Goal: Task Accomplishment & Management: Complete application form

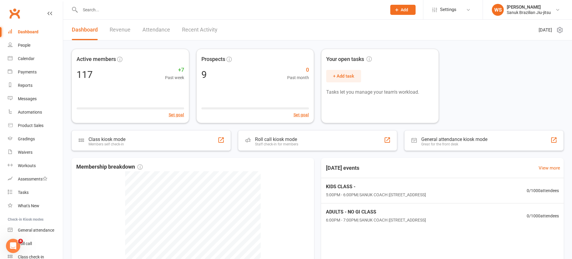
click at [121, 31] on link "Revenue" at bounding box center [120, 30] width 21 height 21
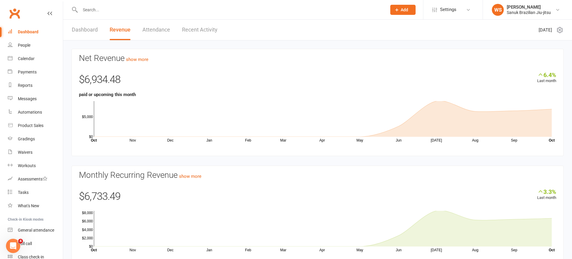
click at [93, 30] on link "Dashboard" at bounding box center [85, 30] width 26 height 21
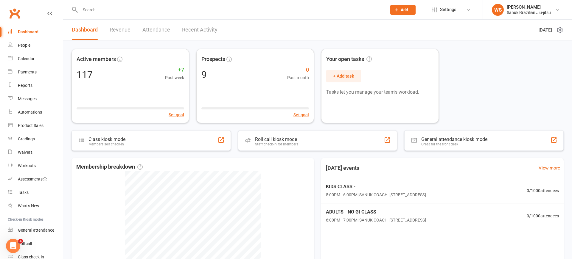
click at [124, 32] on link "Revenue" at bounding box center [120, 30] width 21 height 21
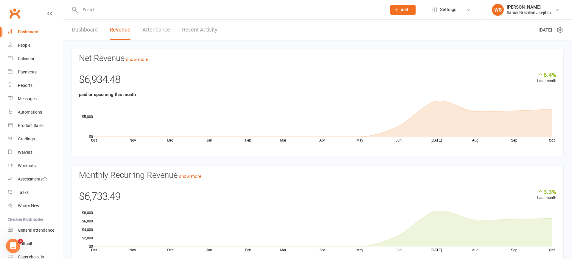
scroll to position [25, 0]
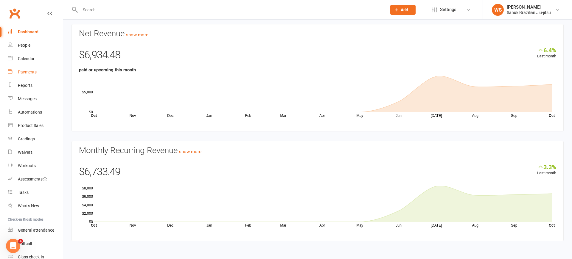
drag, startPoint x: 26, startPoint y: 74, endPoint x: 34, endPoint y: 74, distance: 7.5
click at [26, 74] on div "Payments" at bounding box center [27, 72] width 19 height 5
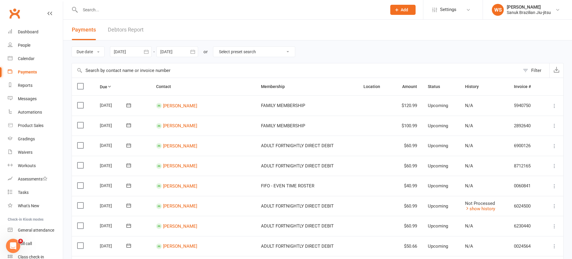
click at [128, 32] on link "Debtors Report" at bounding box center [126, 30] width 36 height 21
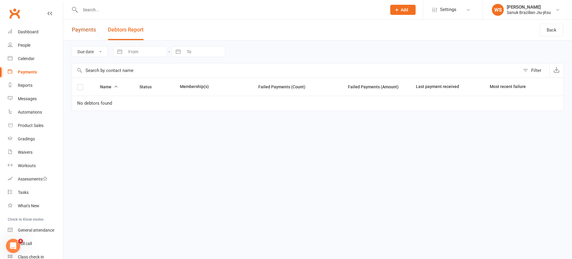
click at [88, 28] on link "Payments" at bounding box center [84, 30] width 24 height 21
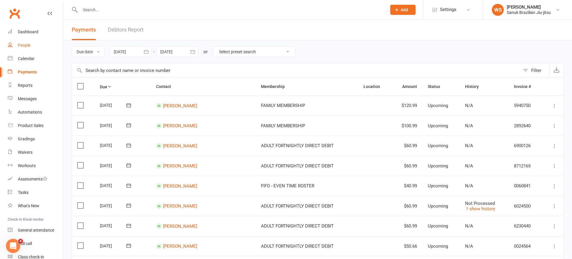
click at [29, 47] on div "People" at bounding box center [24, 45] width 13 height 5
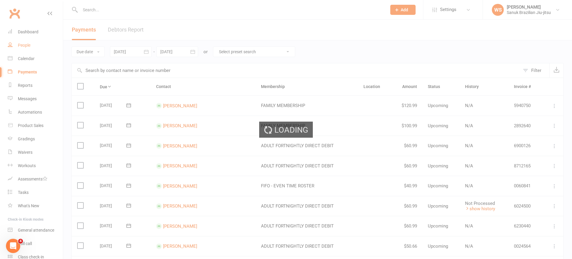
select select "100"
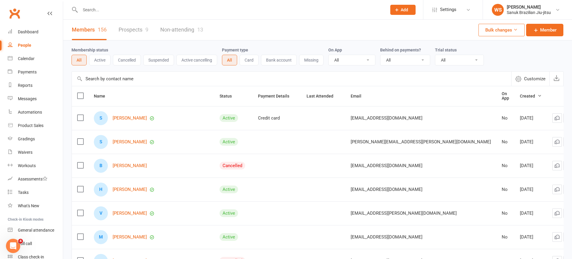
click at [105, 11] on input "text" at bounding box center [230, 10] width 304 height 8
click at [303, 22] on div "Members 156 Prospects 9 Non-attending 13 Bulk changes Member" at bounding box center [317, 30] width 509 height 21
click at [116, 10] on input "text" at bounding box center [230, 10] width 304 height 8
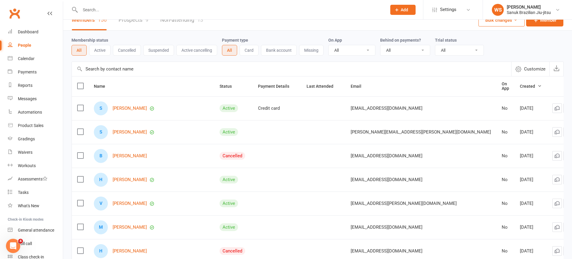
scroll to position [20, 0]
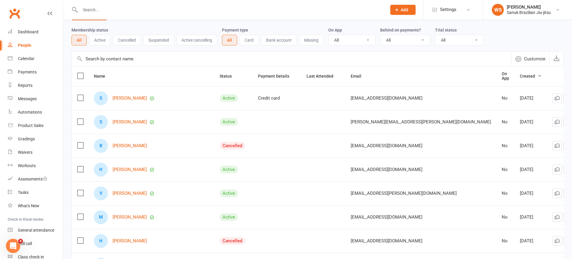
click at [398, 10] on icon at bounding box center [396, 9] width 5 height 5
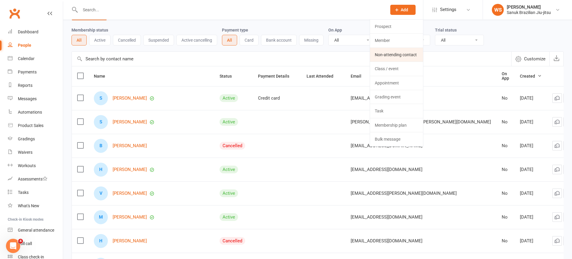
click at [399, 55] on link "Non-attending contact" at bounding box center [396, 55] width 53 height 14
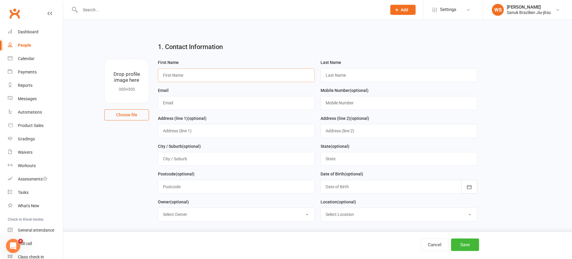
click at [194, 77] on input "text" at bounding box center [236, 75] width 157 height 14
type input "Jozlyn"
type input "[PERSON_NAME]"
click at [172, 105] on input "text" at bounding box center [236, 103] width 157 height 14
click at [173, 105] on input "text" at bounding box center [236, 103] width 157 height 14
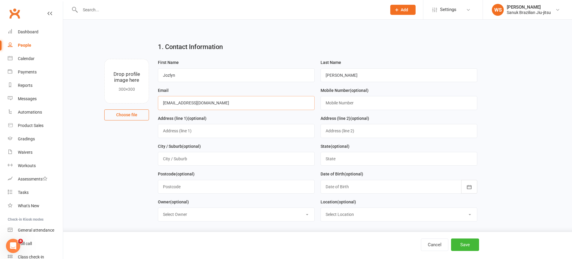
click at [201, 103] on input "[EMAIL_ADDRESS][DOMAIN_NAME]" at bounding box center [236, 103] width 157 height 14
click at [217, 103] on input "[EMAIL_ADDRESS][DOMAIN_NAME]" at bounding box center [236, 103] width 157 height 14
type input "[EMAIL_ADDRESS][DOMAIN_NAME]"
click at [390, 107] on input "text" at bounding box center [398, 103] width 157 height 14
type input "0421319814"
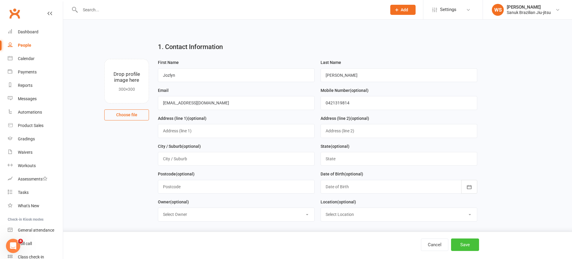
click at [468, 246] on button "Save" at bounding box center [465, 245] width 28 height 13
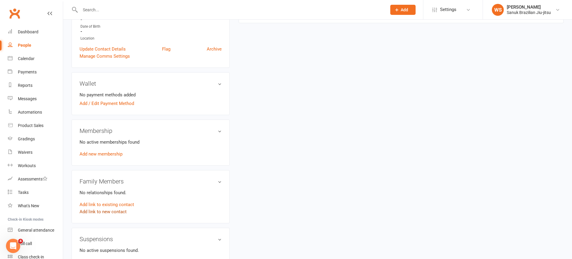
scroll to position [128, 0]
click at [107, 212] on link "Add link to new contact" at bounding box center [103, 210] width 47 height 7
click at [91, 213] on button "Continue" at bounding box center [90, 212] width 18 height 7
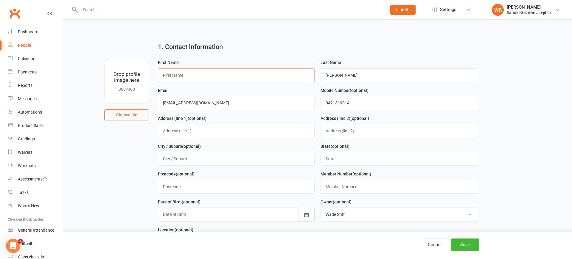
click at [224, 79] on input "text" at bounding box center [236, 75] width 157 height 14
type input "[PERSON_NAME]"
click at [341, 74] on input "[PERSON_NAME]" at bounding box center [398, 75] width 157 height 14
click at [473, 246] on button "Save" at bounding box center [465, 245] width 28 height 13
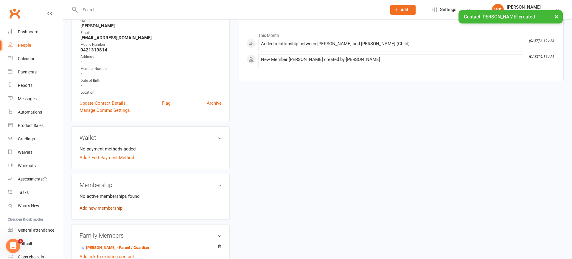
scroll to position [103, 0]
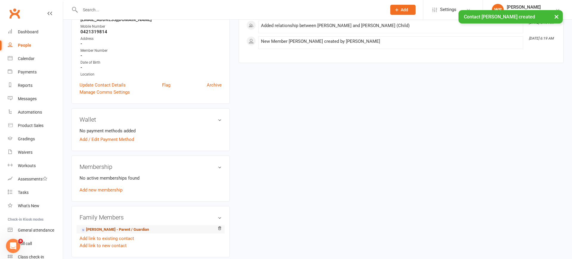
click at [123, 231] on link "[PERSON_NAME] - Parent / Guardian" at bounding box center [114, 230] width 68 height 6
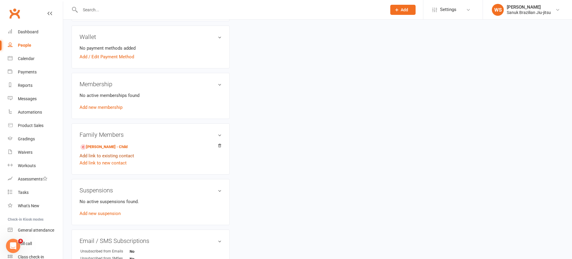
scroll to position [174, 0]
click at [96, 164] on link "Add link to new contact" at bounding box center [103, 162] width 47 height 7
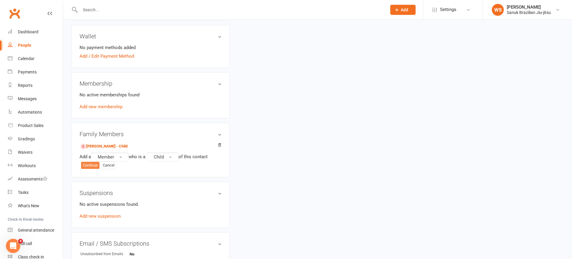
click at [87, 166] on button "Continue" at bounding box center [90, 165] width 18 height 7
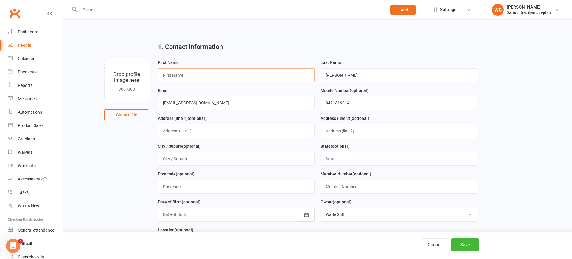
click at [233, 80] on input "text" at bounding box center [236, 75] width 157 height 14
type input "Lexi"
click at [465, 243] on button "Save" at bounding box center [465, 245] width 28 height 13
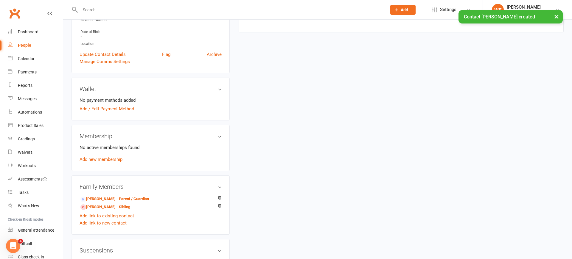
scroll to position [135, 0]
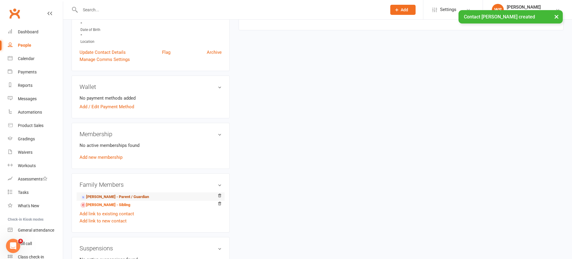
click at [114, 197] on link "[PERSON_NAME] - Parent / Guardian" at bounding box center [114, 197] width 68 height 6
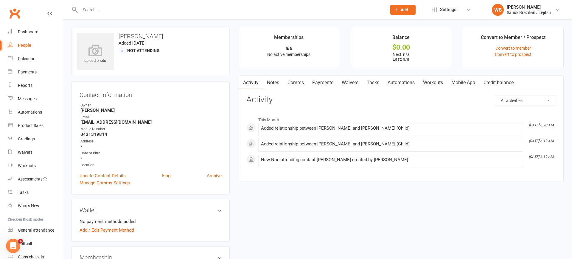
click at [348, 84] on link "Waivers" at bounding box center [349, 83] width 25 height 14
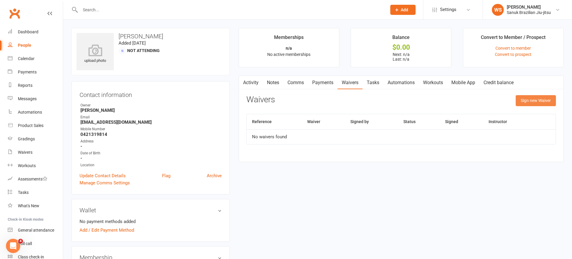
click at [534, 100] on button "Sign new Waiver" at bounding box center [535, 100] width 40 height 11
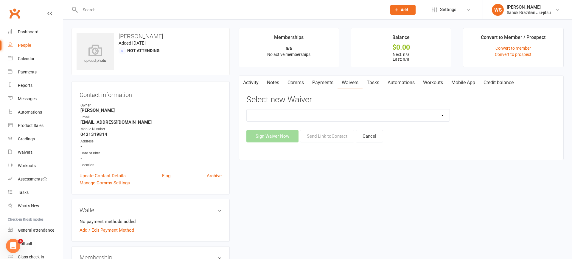
select select "13683"
click option "New Member Sign Up" at bounding box center [0, 0] width 0 height 0
click at [313, 137] on button "Send Link to Contact" at bounding box center [327, 136] width 54 height 13
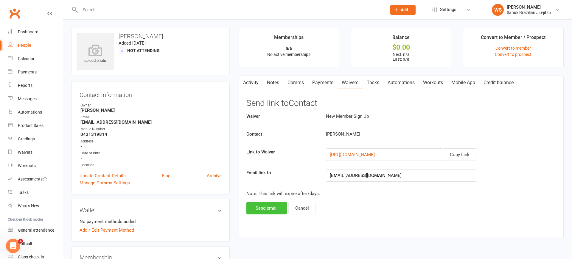
click at [266, 209] on button "Send email" at bounding box center [266, 208] width 40 height 13
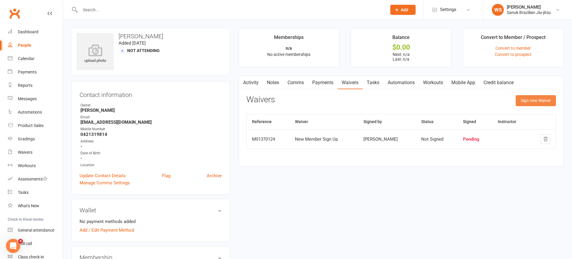
click at [541, 101] on button "Sign new Waiver" at bounding box center [535, 100] width 40 height 11
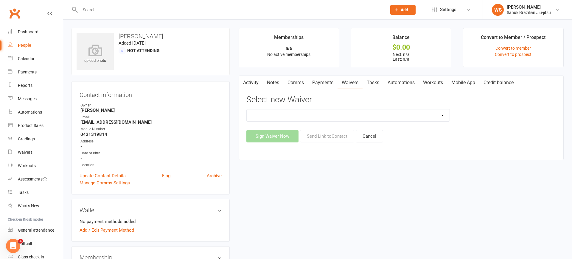
select select "13683"
click option "New Member Sign Up" at bounding box center [0, 0] width 0 height 0
click at [318, 138] on button "Send Link to Contact" at bounding box center [327, 136] width 54 height 13
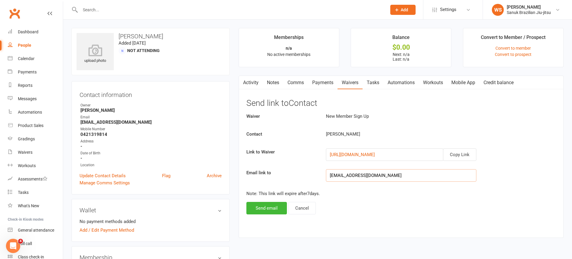
click at [371, 180] on input "[EMAIL_ADDRESS][DOMAIN_NAME]" at bounding box center [401, 175] width 150 height 13
drag, startPoint x: 374, startPoint y: 177, endPoint x: 305, endPoint y: 176, distance: 69.7
click at [326, 176] on input "[EMAIL_ADDRESS][DOMAIN_NAME]" at bounding box center [401, 175] width 150 height 13
type input "[EMAIL_ADDRESS][DOMAIN_NAME]"
click at [275, 210] on button "Send email" at bounding box center [266, 208] width 40 height 13
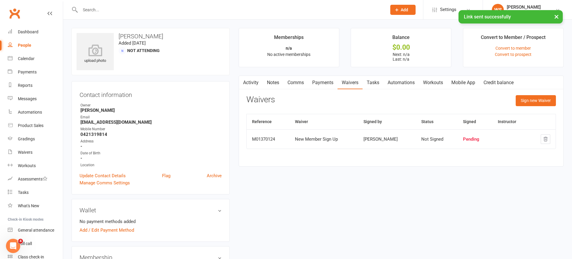
click at [323, 79] on link "Payments" at bounding box center [322, 83] width 29 height 14
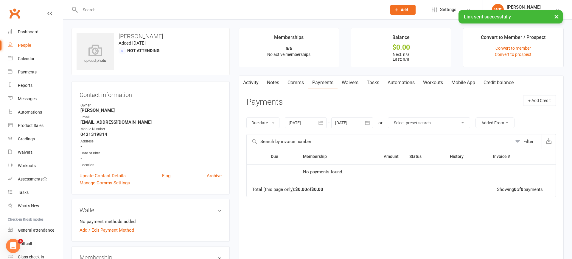
click at [350, 83] on link "Waivers" at bounding box center [349, 83] width 25 height 14
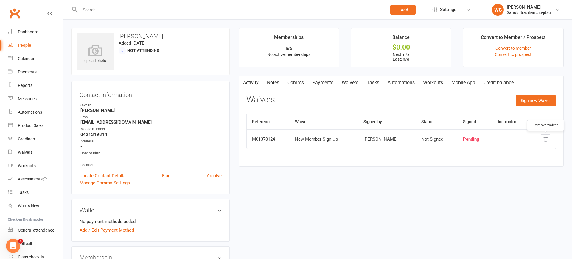
click at [546, 140] on icon "button" at bounding box center [545, 139] width 5 height 5
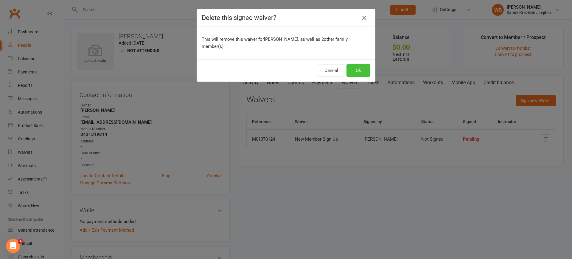
click at [355, 66] on button "Ok" at bounding box center [358, 70] width 24 height 13
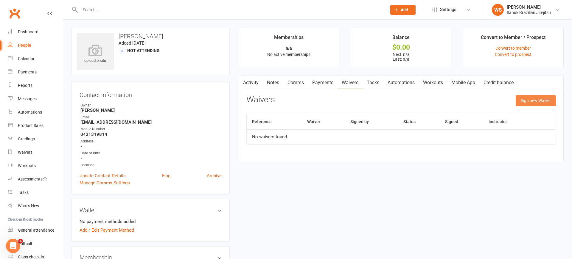
click at [540, 101] on button "Sign new Waiver" at bounding box center [535, 100] width 40 height 11
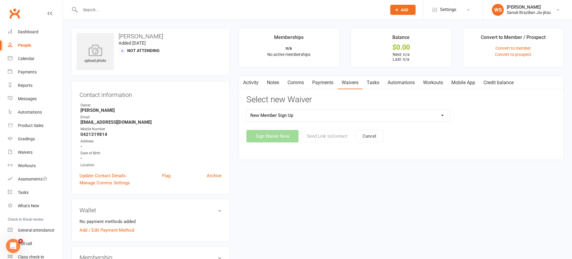
click option "New Member Sign Up" at bounding box center [0, 0] width 0 height 0
select select "14616"
click option "READY TO TRAIN WAIVER" at bounding box center [0, 0] width 0 height 0
click at [320, 137] on button "Send Link to Contact" at bounding box center [327, 136] width 54 height 13
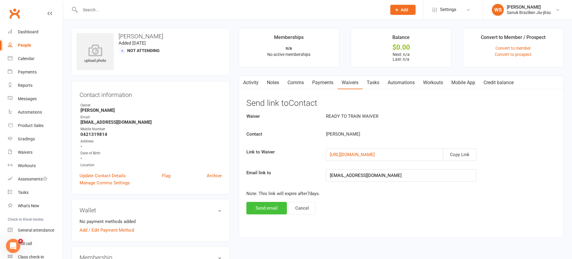
click at [268, 208] on button "Send email" at bounding box center [266, 208] width 40 height 13
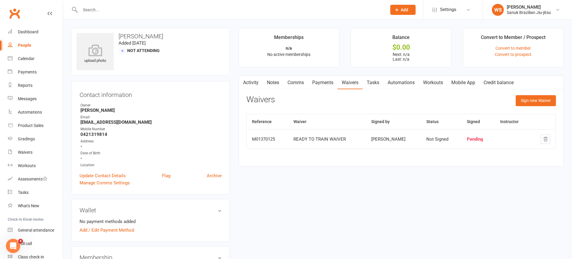
click at [120, 14] on input "text" at bounding box center [230, 10] width 304 height 8
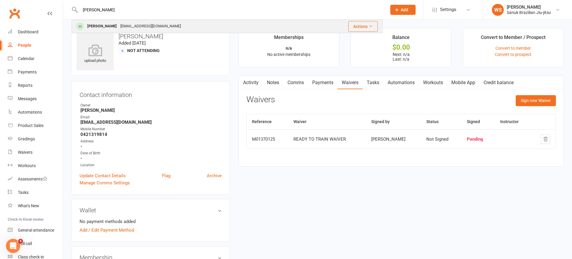
type input "[PERSON_NAME]"
click at [119, 26] on div "[EMAIL_ADDRESS][DOMAIN_NAME]" at bounding box center [151, 26] width 64 height 9
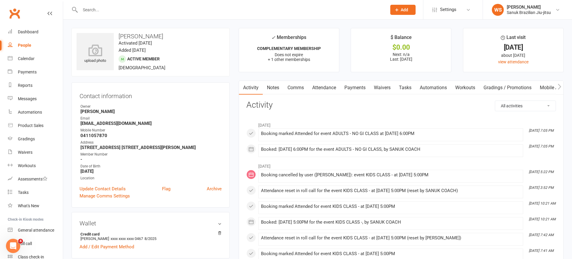
click at [380, 91] on link "Waivers" at bounding box center [382, 88] width 25 height 14
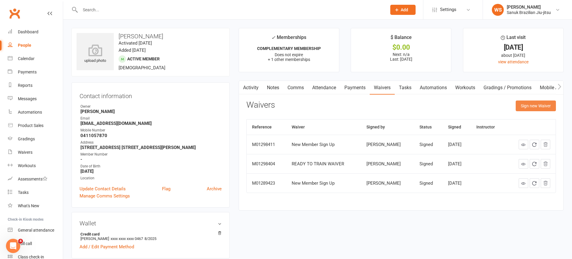
click at [532, 107] on button "Sign new Waiver" at bounding box center [535, 106] width 40 height 11
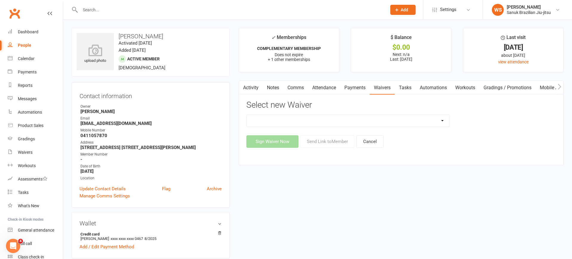
select select "14616"
click option "READY TO TRAIN WAIVER" at bounding box center [0, 0] width 0 height 0
click at [289, 142] on button "Sign Waiver Now" at bounding box center [272, 141] width 52 height 13
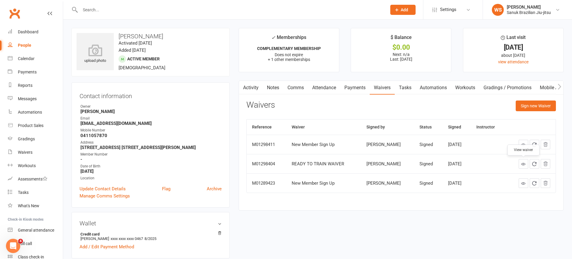
click at [526, 166] on link at bounding box center [523, 164] width 10 height 10
click at [524, 147] on link at bounding box center [523, 145] width 10 height 10
click at [25, 152] on div "Waivers" at bounding box center [25, 152] width 15 height 5
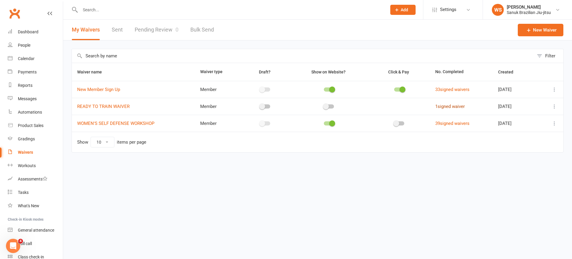
click at [452, 107] on link "1 signed waiver" at bounding box center [449, 106] width 29 height 5
click at [119, 107] on link "READY TO TRAIN WAIVER" at bounding box center [103, 106] width 52 height 5
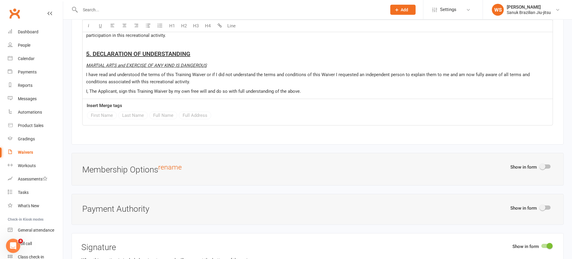
scroll to position [1681, 0]
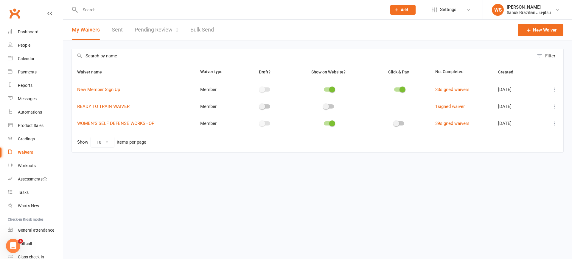
click at [121, 15] on div at bounding box center [226, 9] width 311 height 19
click at [119, 33] on link "Sent" at bounding box center [117, 30] width 11 height 21
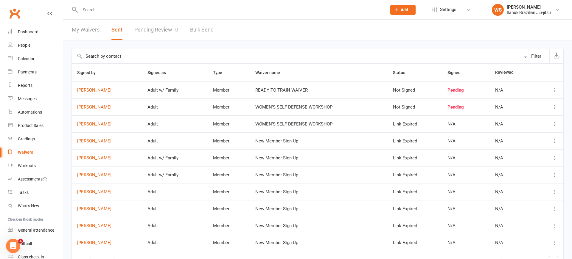
click at [556, 91] on icon at bounding box center [554, 90] width 6 height 6
click at [530, 102] on link "[PERSON_NAME]" at bounding box center [527, 102] width 59 height 12
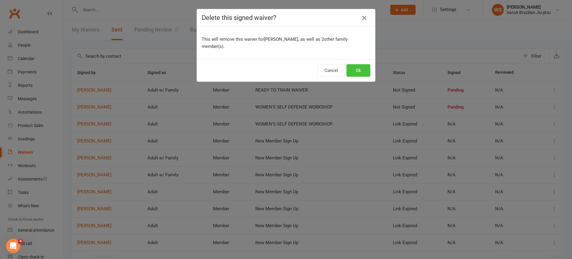
click at [359, 64] on button "Ok" at bounding box center [358, 70] width 24 height 13
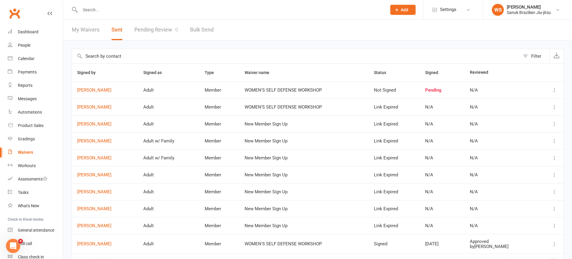
click at [118, 13] on input "text" at bounding box center [230, 10] width 304 height 8
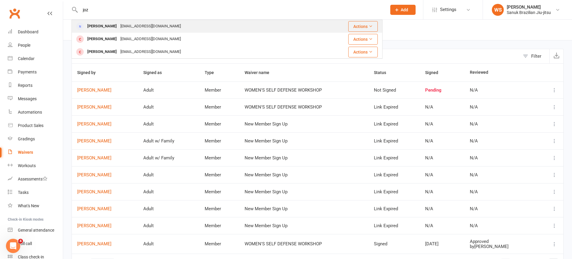
type input "joz"
click at [120, 27] on div "[EMAIL_ADDRESS][DOMAIN_NAME]" at bounding box center [151, 26] width 64 height 9
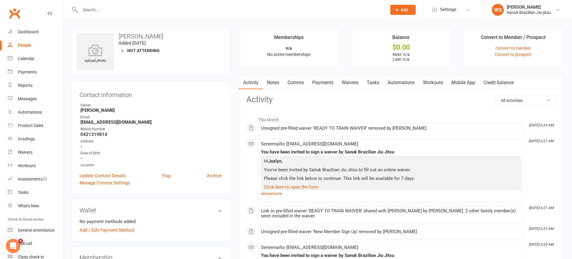
click at [357, 85] on link "Waivers" at bounding box center [349, 83] width 25 height 14
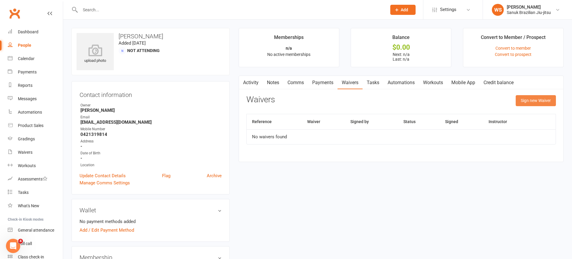
click at [522, 103] on button "Sign new Waiver" at bounding box center [535, 100] width 40 height 11
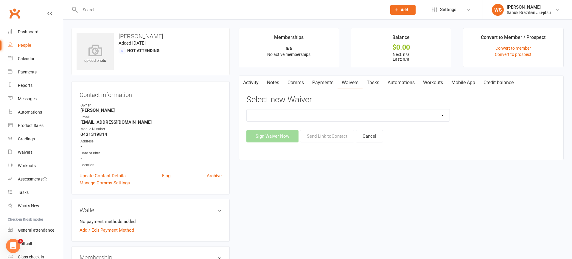
select select "13683"
click option "New Member Sign Up" at bounding box center [0, 0] width 0 height 0
click at [319, 137] on button "Send Link to Contact" at bounding box center [327, 136] width 54 height 13
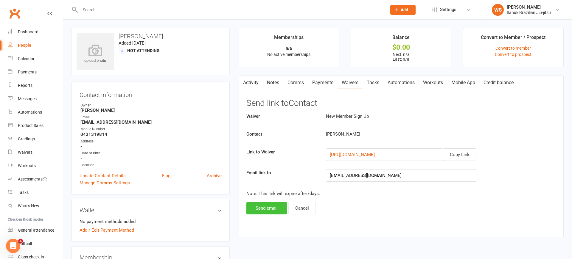
click at [267, 209] on button "Send email" at bounding box center [266, 208] width 40 height 13
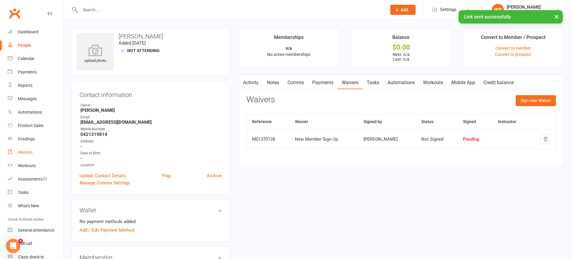
click at [28, 151] on div "Waivers" at bounding box center [25, 152] width 15 height 5
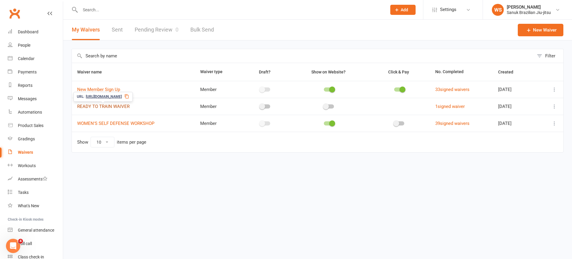
click at [123, 105] on link "READY TO TRAIN WAIVER" at bounding box center [103, 106] width 52 height 5
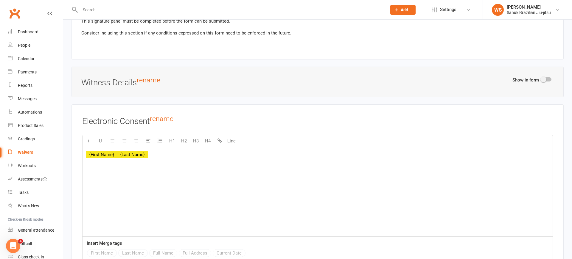
scroll to position [1933, 0]
click at [29, 150] on div "Waivers" at bounding box center [25, 152] width 15 height 5
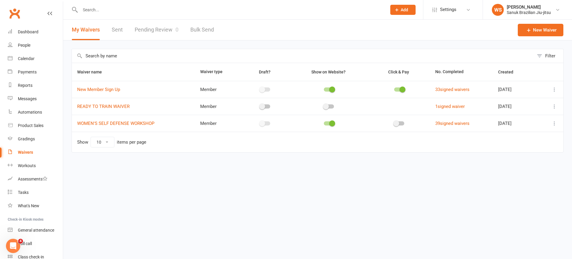
click at [556, 107] on icon at bounding box center [554, 107] width 6 height 6
click at [512, 155] on link "[PERSON_NAME]" at bounding box center [522, 154] width 70 height 12
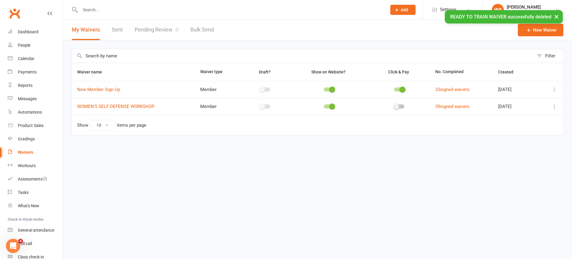
click at [426, 161] on html "Prospect Member Non-attending contact Class / event Appointment Grading event T…" at bounding box center [286, 80] width 572 height 161
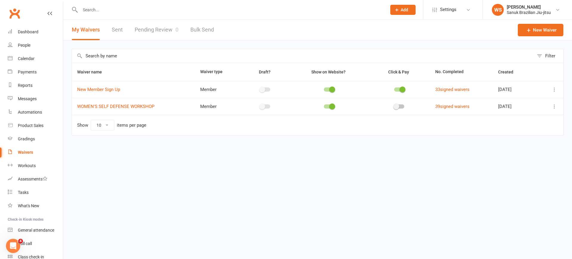
click at [118, 30] on link "Sent" at bounding box center [117, 30] width 11 height 21
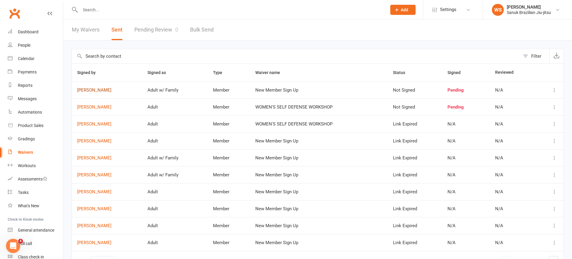
click at [95, 91] on link "[PERSON_NAME]" at bounding box center [107, 90] width 60 height 5
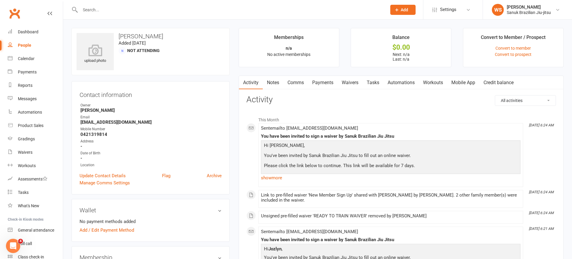
click at [317, 81] on link "Payments" at bounding box center [322, 83] width 29 height 14
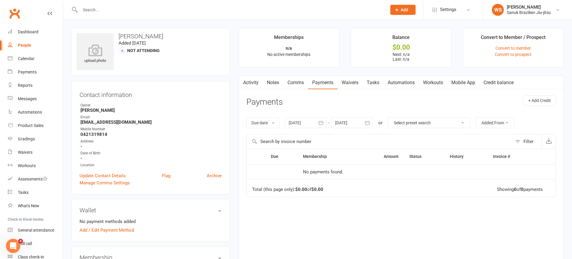
click at [250, 81] on link "Activity" at bounding box center [251, 83] width 24 height 14
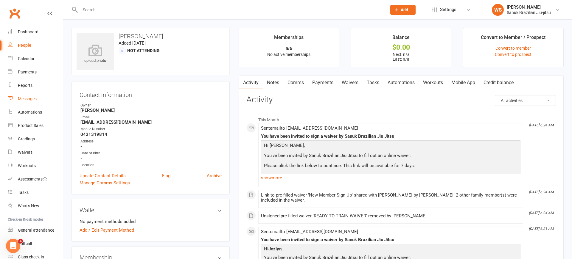
click at [25, 101] on div "Messages" at bounding box center [27, 98] width 19 height 5
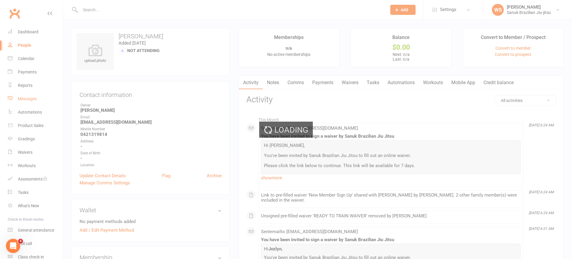
scroll to position [1, 0]
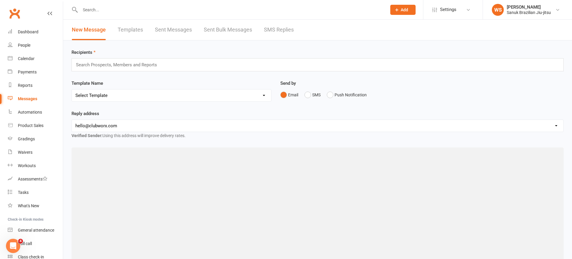
scroll to position [0, 0]
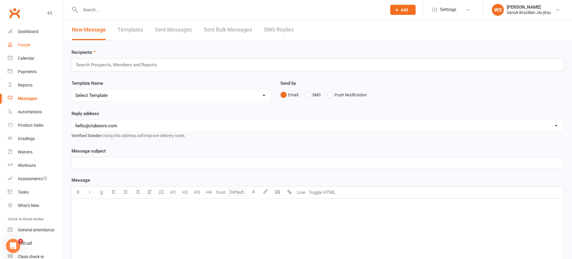
click at [26, 43] on div "People" at bounding box center [24, 45] width 13 height 5
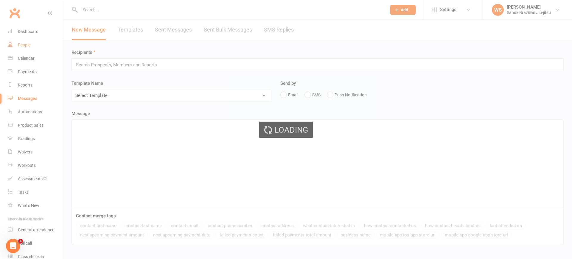
scroll to position [0, 0]
select select "100"
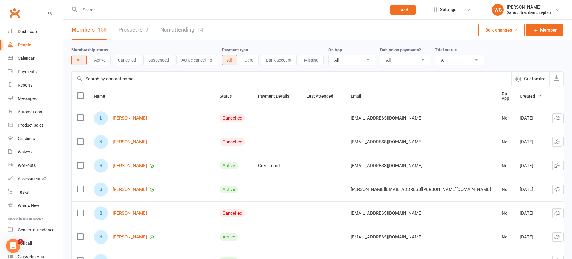
click at [119, 15] on div at bounding box center [226, 9] width 311 height 19
click at [107, 11] on input "text" at bounding box center [230, 10] width 304 height 8
drag, startPoint x: 107, startPoint y: 12, endPoint x: 84, endPoint y: 12, distance: 22.6
click at [78, 9] on input "[PERSON_NAME]" at bounding box center [230, 10] width 304 height 8
click at [116, 14] on div "[PERSON_NAME] No results" at bounding box center [226, 9] width 311 height 19
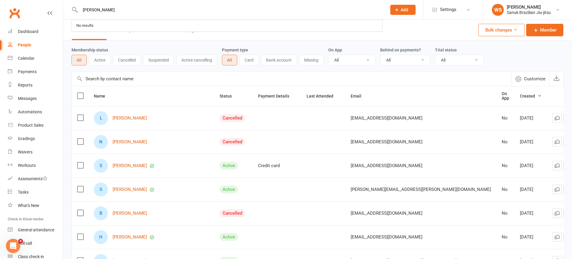
drag, startPoint x: 100, startPoint y: 10, endPoint x: 68, endPoint y: 9, distance: 32.5
click at [78, 9] on input "[PERSON_NAME]" at bounding box center [230, 10] width 304 height 8
drag, startPoint x: 94, startPoint y: 11, endPoint x: 67, endPoint y: 9, distance: 27.5
click at [78, 8] on input "doh" at bounding box center [230, 10] width 304 height 8
type input "doh"
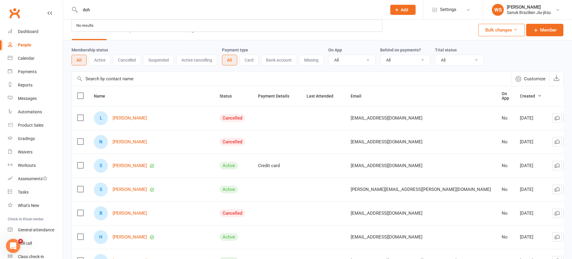
click at [21, 44] on div "People" at bounding box center [24, 45] width 13 height 5
click at [109, 23] on div "Members 158 Prospects 9 Non-attending 14" at bounding box center [137, 30] width 149 height 21
click at [102, 12] on input "text" at bounding box center [230, 10] width 304 height 8
click at [113, 13] on input "[PERSON_NAME]" at bounding box center [230, 10] width 304 height 8
type input "[PERSON_NAME]"
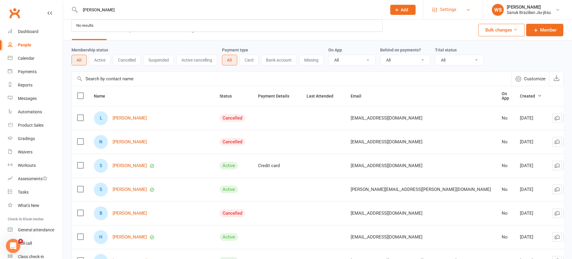
click at [457, 11] on link "Settings" at bounding box center [452, 9] width 41 height 13
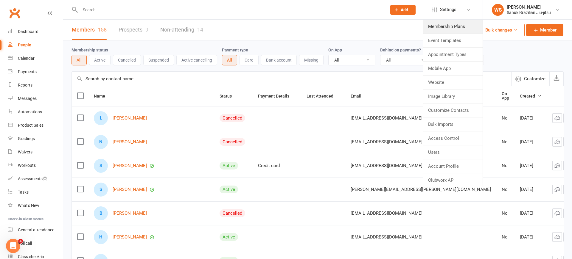
click at [452, 30] on link "Membership Plans" at bounding box center [452, 27] width 59 height 14
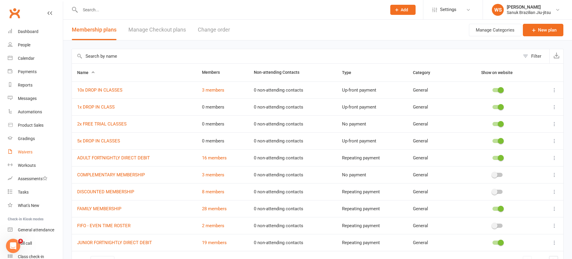
click at [21, 152] on div "Waivers" at bounding box center [25, 152] width 15 height 5
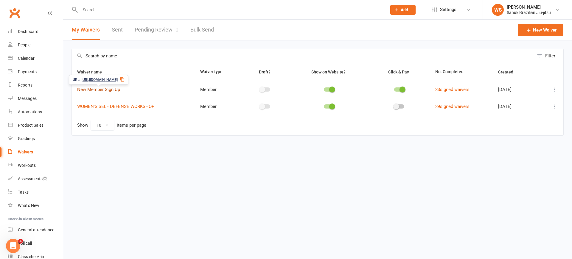
click at [114, 90] on link "New Member Sign Up" at bounding box center [98, 89] width 43 height 5
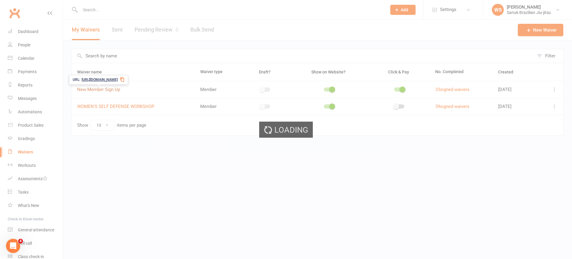
scroll to position [0, 0]
select select "bank_account"
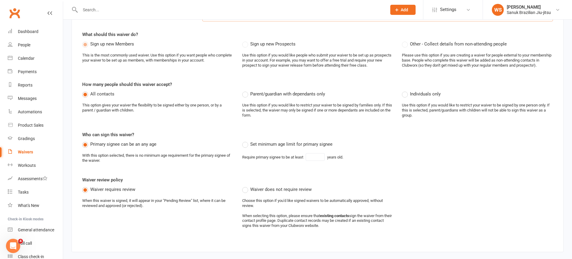
scroll to position [0, 0]
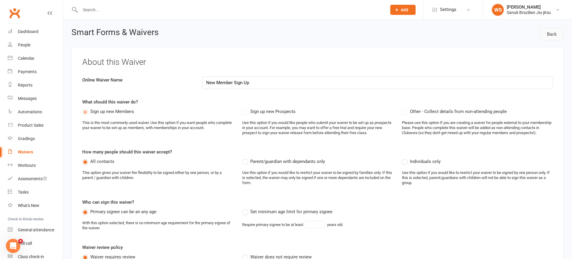
click at [554, 38] on link "Back" at bounding box center [552, 34] width 24 height 13
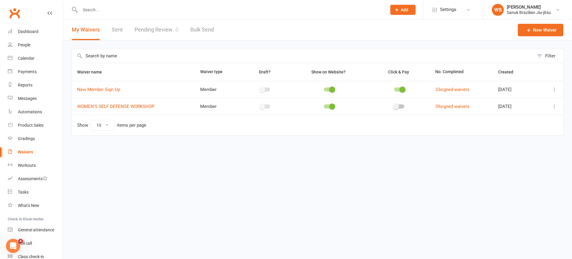
drag, startPoint x: 105, startPoint y: 18, endPoint x: 105, endPoint y: 13, distance: 5.1
click at [105, 17] on div at bounding box center [226, 9] width 311 height 19
drag, startPoint x: 104, startPoint y: 12, endPoint x: 110, endPoint y: 11, distance: 5.7
click at [104, 12] on input "text" at bounding box center [230, 10] width 304 height 8
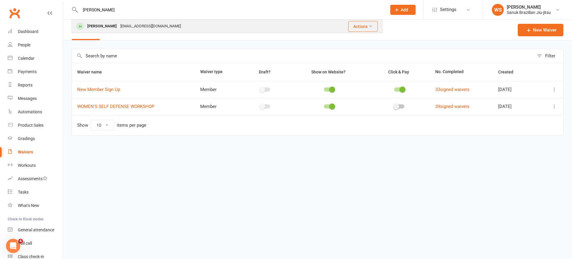
type input "[PERSON_NAME]"
click at [134, 27] on div "[EMAIL_ADDRESS][DOMAIN_NAME]" at bounding box center [151, 26] width 64 height 9
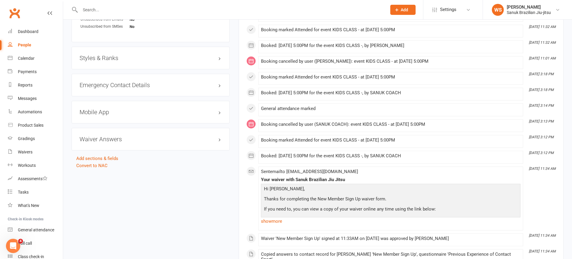
scroll to position [487, 0]
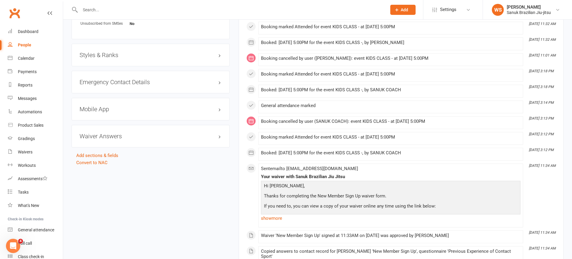
click at [90, 113] on h3 "Mobile App" at bounding box center [151, 109] width 142 height 7
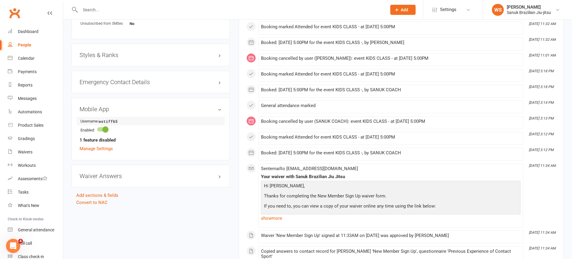
click at [95, 151] on link "Manage Settings" at bounding box center [96, 148] width 33 height 5
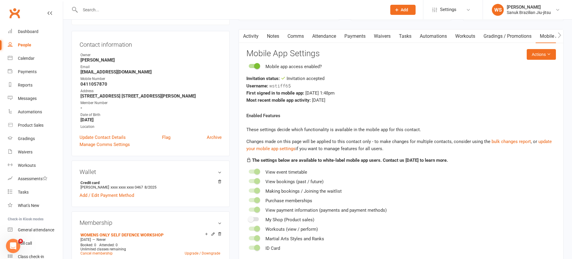
scroll to position [51, 0]
click at [282, 87] on span "wstiff65" at bounding box center [279, 86] width 21 height 6
click at [535, 55] on button "Actions" at bounding box center [540, 55] width 29 height 11
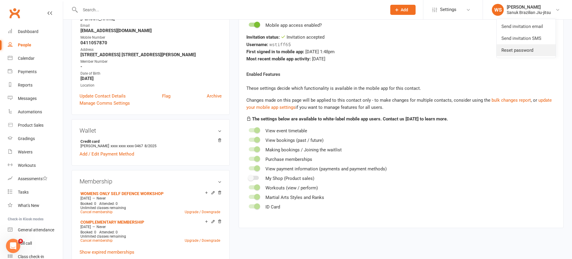
scroll to position [92, 0]
click at [519, 52] on link "Reset password" at bounding box center [525, 51] width 59 height 12
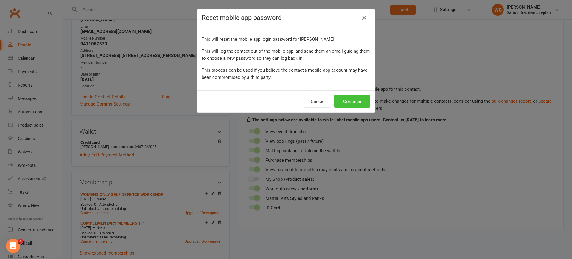
click at [346, 101] on button "Continue" at bounding box center [352, 101] width 36 height 13
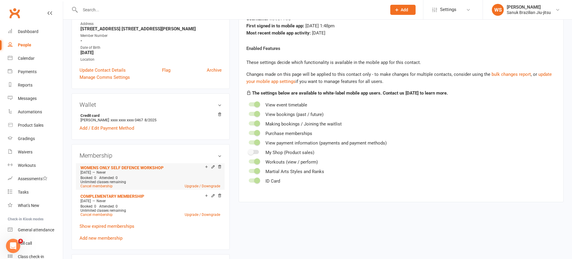
scroll to position [122, 0]
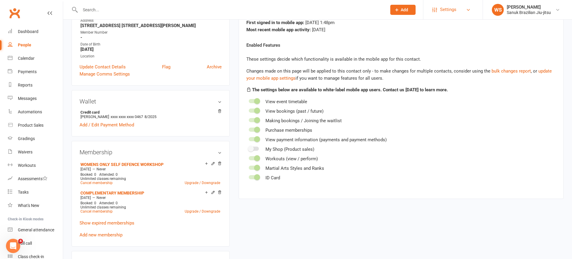
click at [459, 7] on link "Settings" at bounding box center [452, 9] width 41 height 13
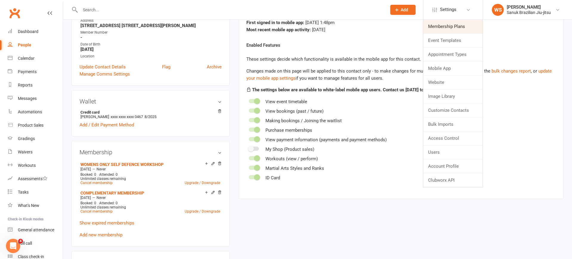
click at [454, 24] on link "Membership Plans" at bounding box center [452, 27] width 59 height 14
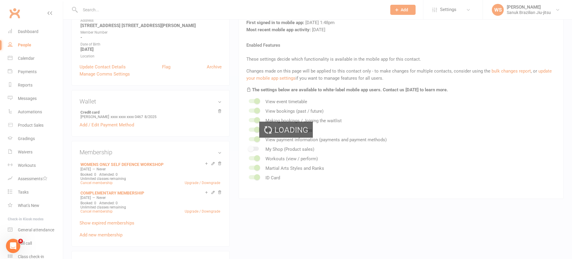
scroll to position [0, 0]
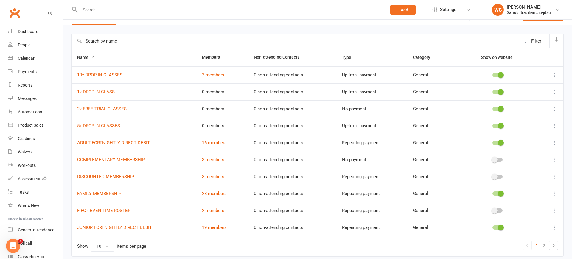
scroll to position [38, 0]
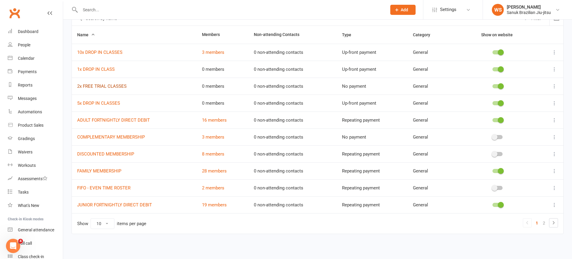
click at [115, 87] on link "2x FREE TRIAL CLASSES" at bounding box center [101, 86] width 49 height 5
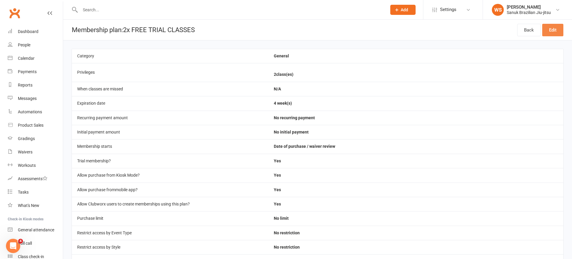
click at [548, 33] on link "Edit" at bounding box center [552, 30] width 21 height 13
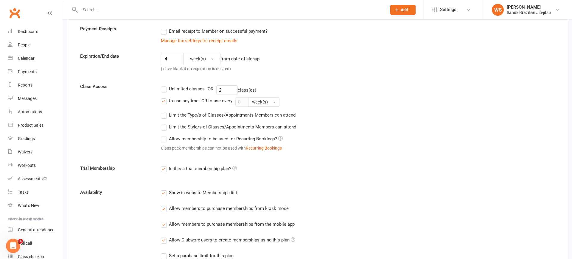
scroll to position [120, 0]
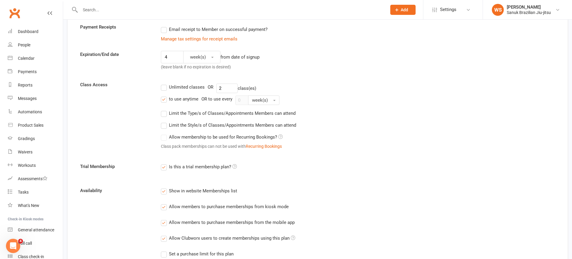
click at [236, 166] on icon at bounding box center [234, 166] width 4 height 4
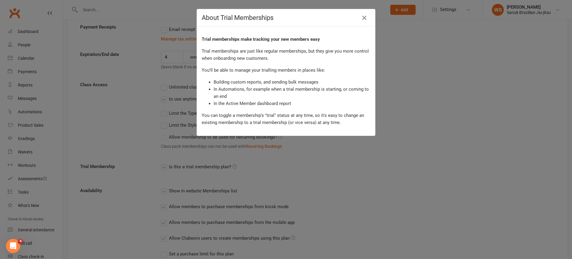
click at [276, 165] on div "About Trial Memberships Trial memberships make tracking your new members easy T…" at bounding box center [286, 129] width 572 height 259
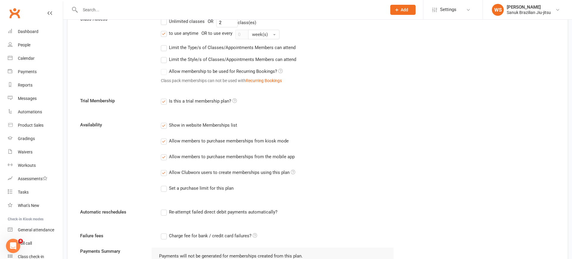
scroll to position [189, 0]
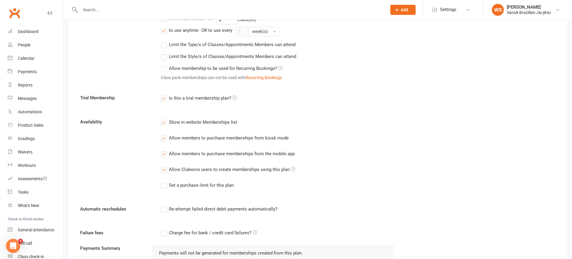
click at [166, 186] on label "Set a purchase limit for this plan" at bounding box center [197, 185] width 73 height 7
click at [165, 182] on input "Set a purchase limit for this plan" at bounding box center [163, 182] width 4 height 0
checkbox input "true"
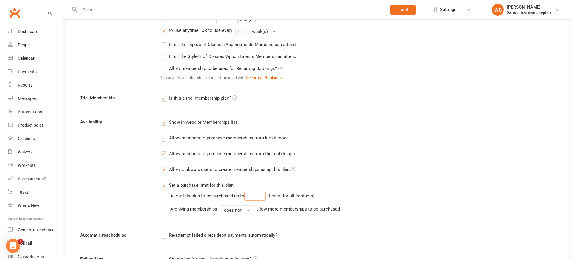
click at [257, 196] on input "number" at bounding box center [254, 196] width 21 height 10
type input "1"
click at [349, 179] on div "Show in website Memberships list Allow members to purchase memberships from kio…" at bounding box center [277, 171] width 242 height 105
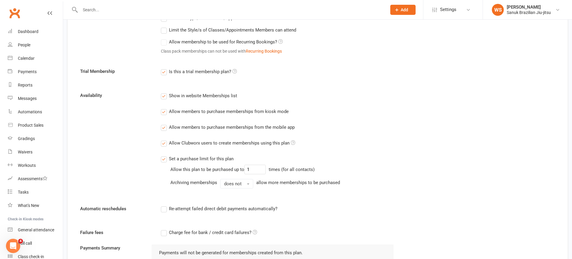
scroll to position [226, 0]
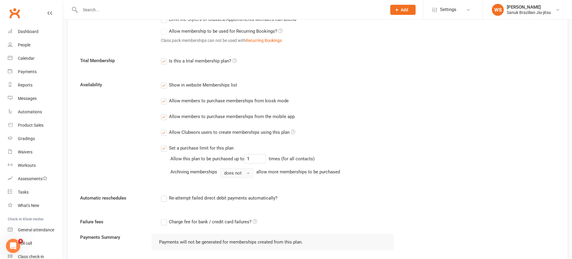
click at [246, 174] on button "does not" at bounding box center [236, 174] width 33 height 10
click at [335, 189] on form "Membership name 2x FREE TRIAL CLASSES Membership category General Add and manag…" at bounding box center [318, 111] width 484 height 567
click at [238, 174] on span "does not" at bounding box center [233, 173] width 18 height 5
click at [313, 200] on div "Re-attempt failed direct debit payments automatically?" at bounding box center [277, 198] width 233 height 7
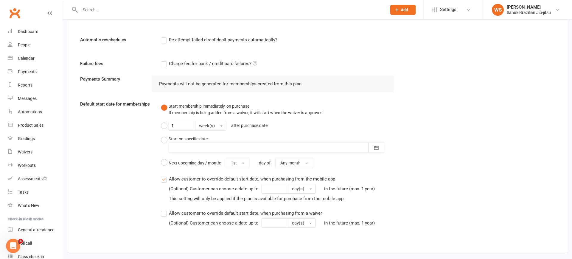
scroll to position [415, 0]
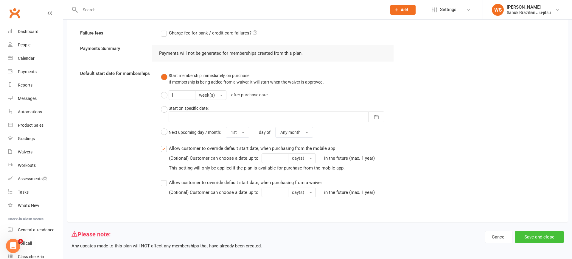
click at [537, 234] on button "Save and close" at bounding box center [539, 237] width 49 height 13
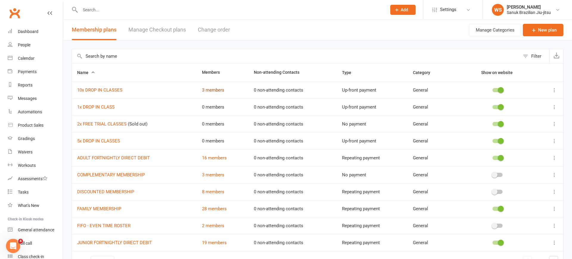
click at [217, 89] on link "3 members" at bounding box center [213, 90] width 22 height 5
click at [118, 123] on link "2x FREE TRIAL CLASSES" at bounding box center [101, 123] width 49 height 5
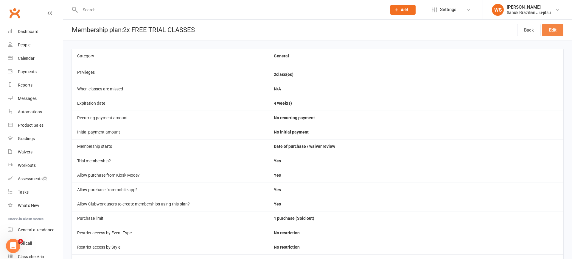
click at [550, 28] on link "Edit" at bounding box center [552, 30] width 21 height 13
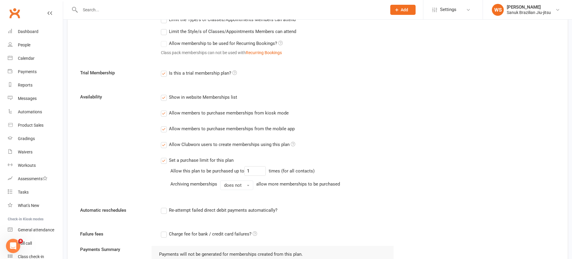
scroll to position [211, 0]
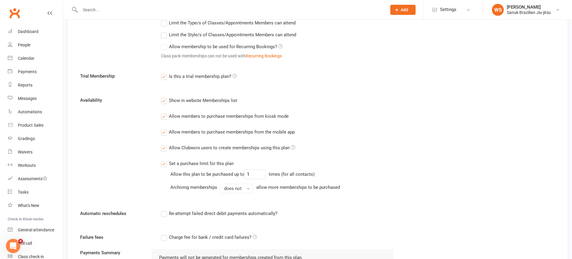
click at [165, 163] on label "Set a purchase limit for this plan" at bounding box center [197, 163] width 73 height 7
click at [165, 160] on input "Set a purchase limit for this plan" at bounding box center [163, 160] width 4 height 0
checkbox input "false"
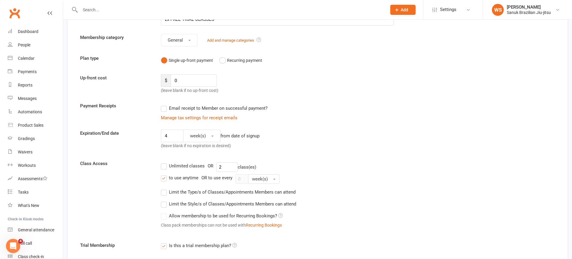
scroll to position [0, 0]
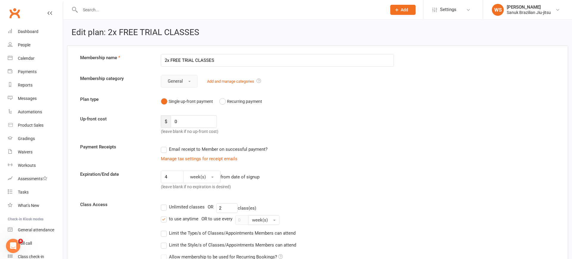
click at [186, 82] on button "General" at bounding box center [179, 81] width 37 height 13
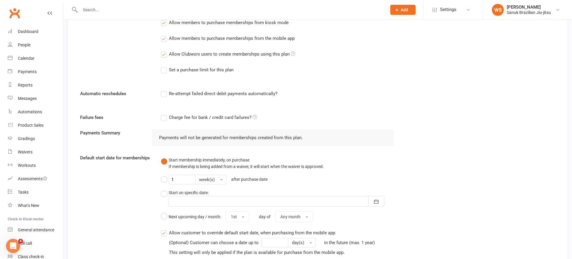
scroll to position [389, 0]
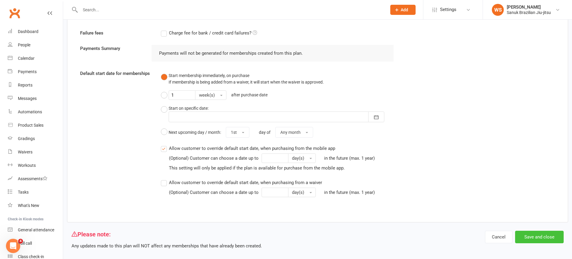
click at [555, 231] on button "Save and close" at bounding box center [539, 237] width 49 height 13
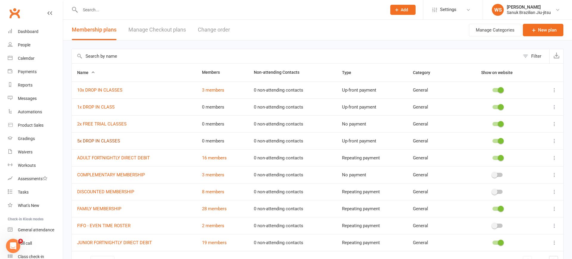
click at [102, 142] on link "5x DROP IN CLASSES" at bounding box center [98, 140] width 43 height 5
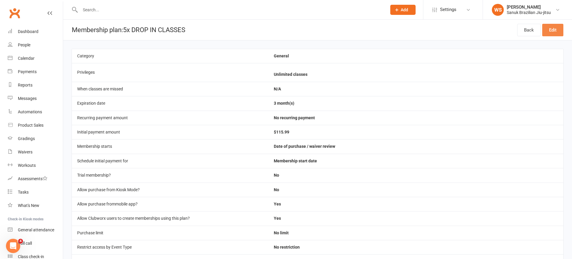
click at [547, 32] on link "Edit" at bounding box center [552, 30] width 21 height 13
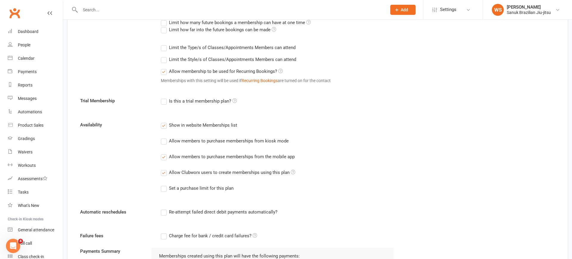
scroll to position [209, 0]
click at [164, 141] on label "Allow members to purchase memberships from kiosk mode" at bounding box center [225, 140] width 128 height 7
click at [164, 137] on input "Allow members to purchase memberships from kiosk mode" at bounding box center [163, 137] width 4 height 0
checkbox input "true"
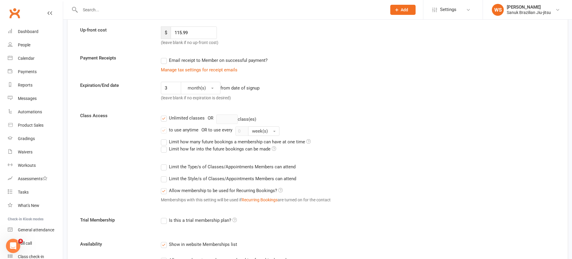
scroll to position [0, 0]
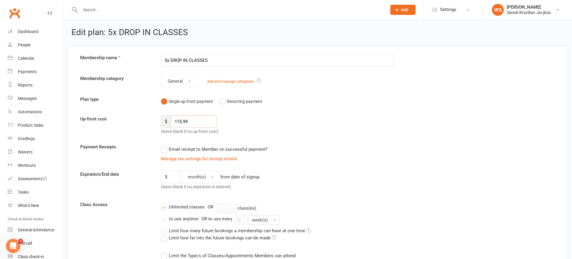
drag, startPoint x: 198, startPoint y: 121, endPoint x: 153, endPoint y: 121, distance: 45.6
click at [171, 121] on input "115.99" at bounding box center [194, 122] width 46 height 13
type input "00"
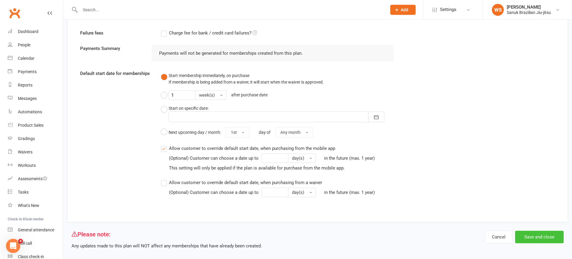
scroll to position [411, 0]
click at [540, 235] on button "Save and close" at bounding box center [539, 237] width 49 height 13
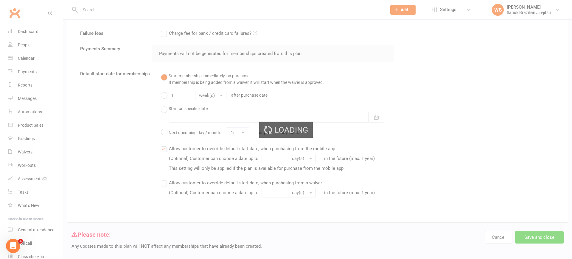
scroll to position [0, 0]
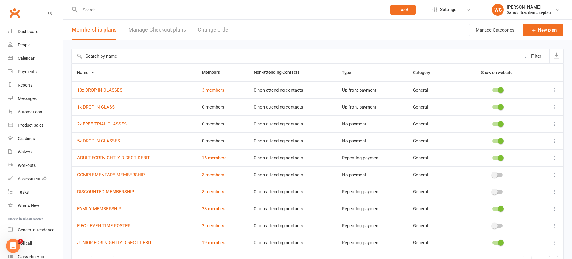
scroll to position [0, 0]
click at [100, 141] on link "5x DROP IN CLASSES" at bounding box center [98, 140] width 43 height 5
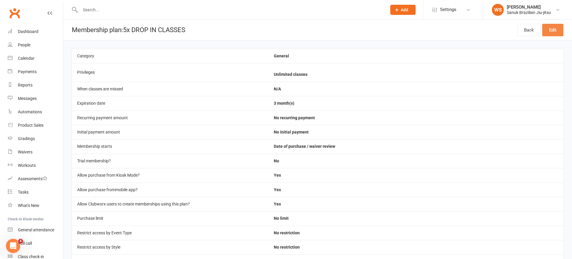
click at [549, 32] on link "Edit" at bounding box center [552, 30] width 21 height 13
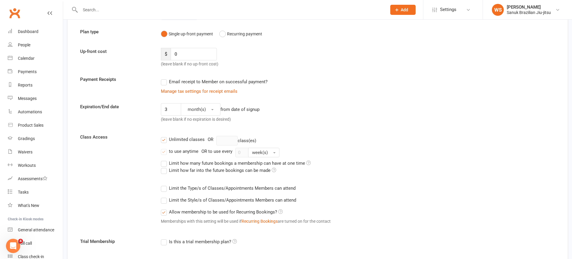
scroll to position [85, 0]
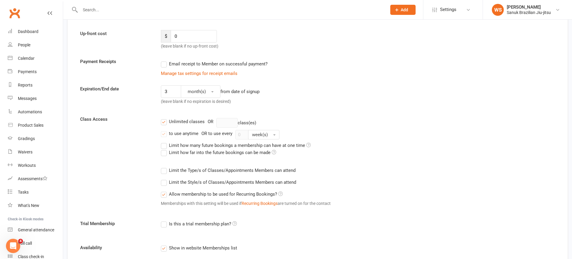
drag, startPoint x: 166, startPoint y: 124, endPoint x: 177, endPoint y: 124, distance: 10.4
click at [166, 124] on label "Unlimited classes" at bounding box center [183, 121] width 44 height 7
click at [165, 118] on input "Unlimited classes" at bounding box center [163, 118] width 4 height 0
checkbox input "false"
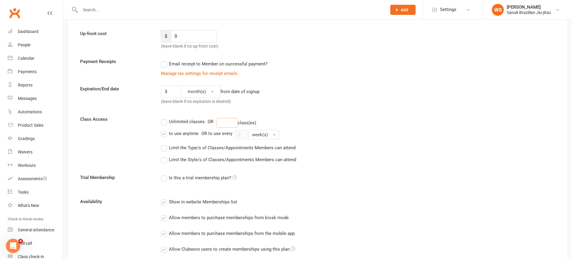
click at [226, 123] on input "number" at bounding box center [226, 123] width 21 height 10
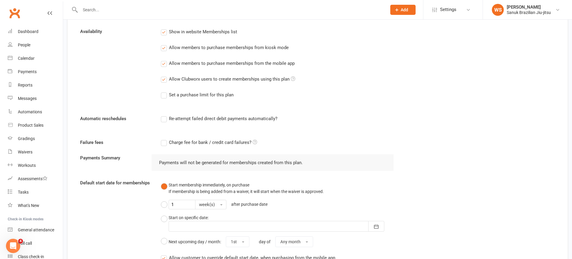
scroll to position [389, 0]
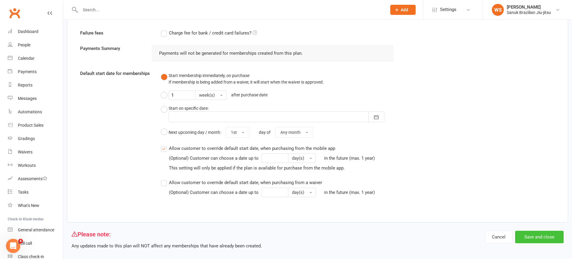
type input "5"
click at [534, 232] on button "Save and close" at bounding box center [539, 237] width 49 height 13
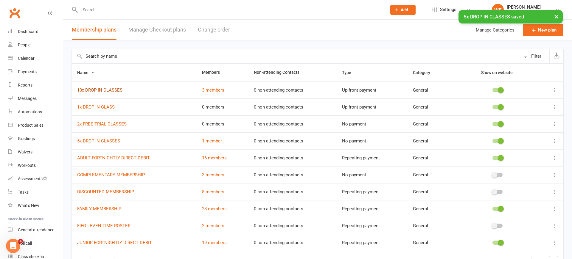
click at [111, 91] on link "10x DROP IN CLASSES" at bounding box center [99, 90] width 45 height 5
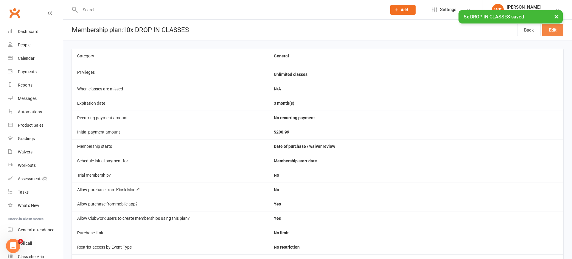
drag, startPoint x: 554, startPoint y: 34, endPoint x: 552, endPoint y: 35, distance: 3.2
click at [554, 34] on link "Edit" at bounding box center [552, 30] width 21 height 13
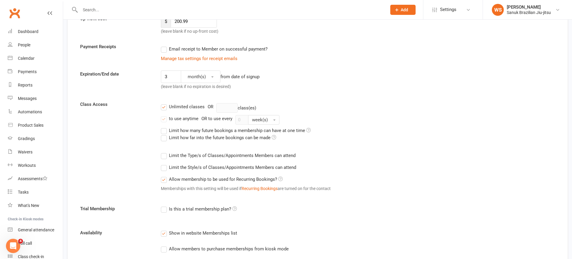
scroll to position [101, 0]
drag, startPoint x: 164, startPoint y: 107, endPoint x: 203, endPoint y: 107, distance: 39.0
click at [165, 107] on label "Unlimited classes" at bounding box center [183, 106] width 44 height 7
click at [165, 108] on label "Unlimited classes" at bounding box center [183, 106] width 44 height 7
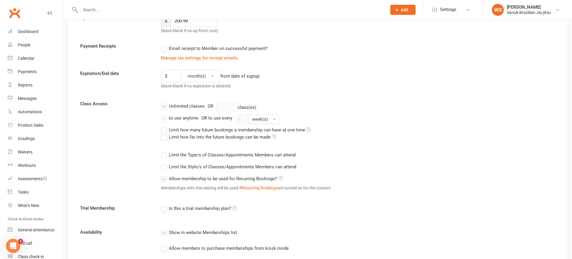
click at [165, 103] on input "Unlimited classes" at bounding box center [163, 103] width 4 height 0
checkbox input "false"
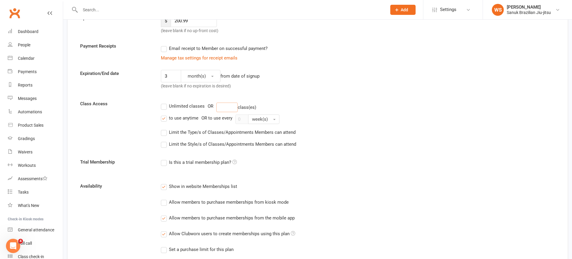
click at [227, 106] on input "number" at bounding box center [226, 108] width 21 height 10
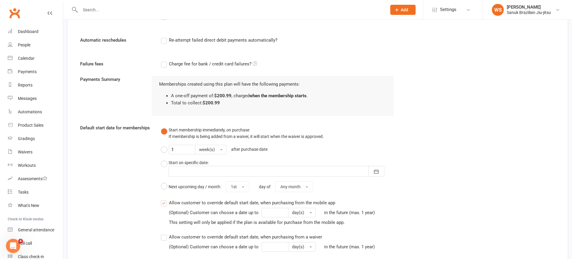
scroll to position [458, 0]
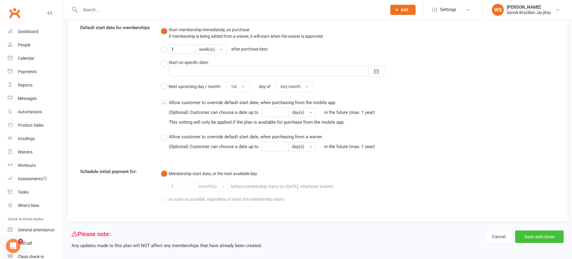
type input "10"
click at [535, 232] on button "Save and close" at bounding box center [539, 237] width 49 height 13
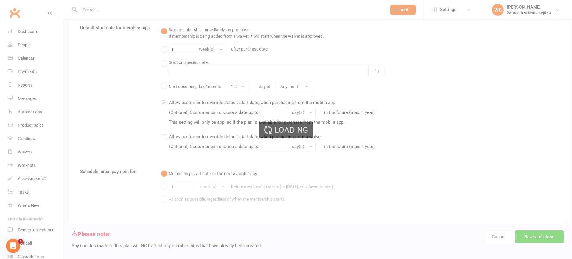
scroll to position [0, 0]
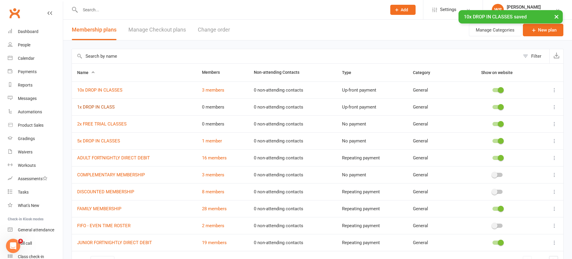
click at [97, 106] on link "1x DROP IN CLASS" at bounding box center [96, 107] width 38 height 5
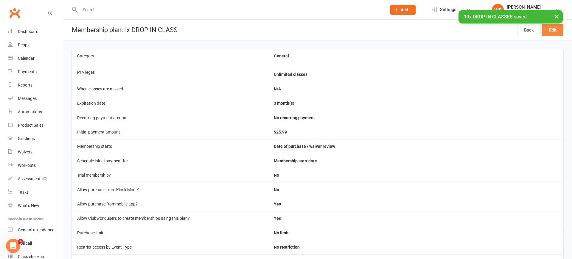
click at [552, 33] on link "Edit" at bounding box center [552, 30] width 21 height 13
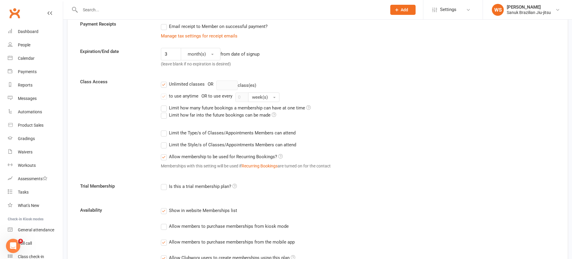
scroll to position [127, 0]
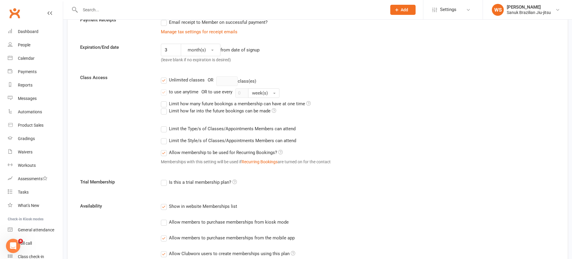
click at [166, 82] on label "Unlimited classes" at bounding box center [183, 80] width 44 height 7
click at [165, 77] on input "Unlimited classes" at bounding box center [163, 77] width 4 height 0
checkbox input "false"
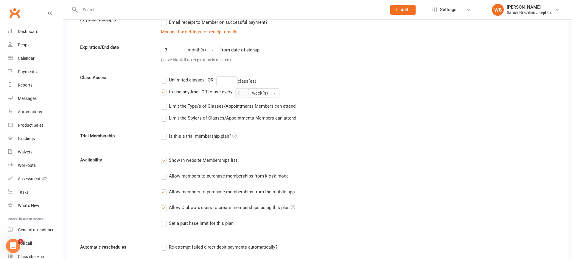
drag, startPoint x: 212, startPoint y: 80, endPoint x: 218, endPoint y: 80, distance: 5.7
click at [222, 80] on input "number" at bounding box center [226, 82] width 21 height 10
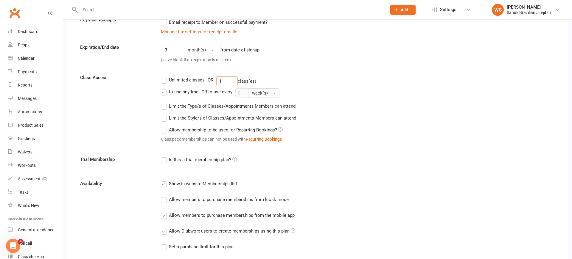
type input "1"
click at [304, 83] on div "Unlimited classes OR 1 class(es)" at bounding box center [358, 82] width 394 height 10
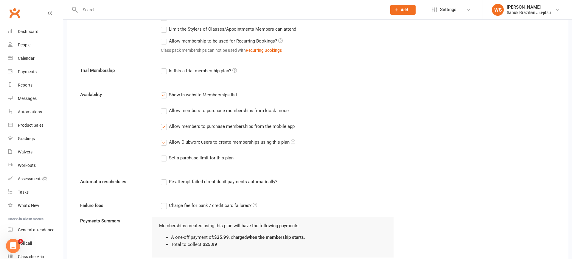
scroll to position [458, 0]
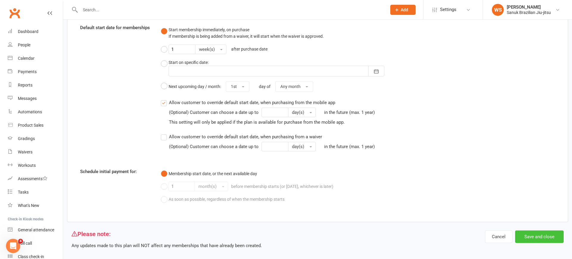
click at [531, 231] on button "Save and close" at bounding box center [539, 237] width 49 height 13
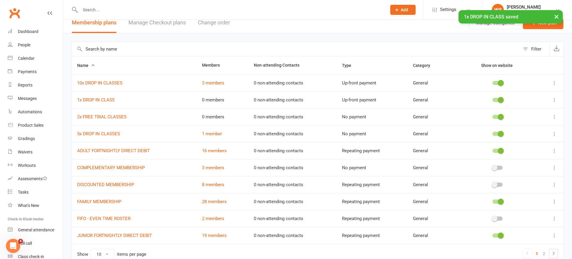
scroll to position [17, 0]
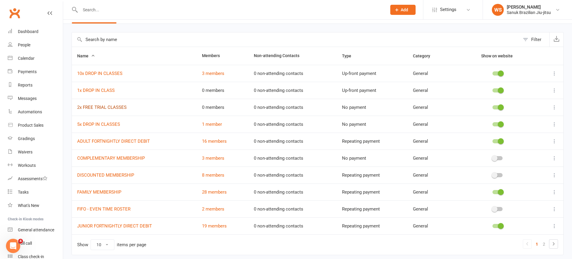
click at [114, 107] on link "2x FREE TRIAL CLASSES" at bounding box center [101, 107] width 49 height 5
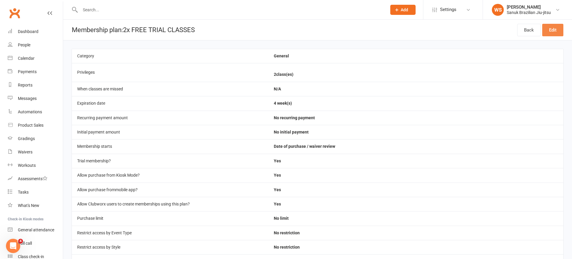
click at [556, 29] on link "Edit" at bounding box center [552, 30] width 21 height 13
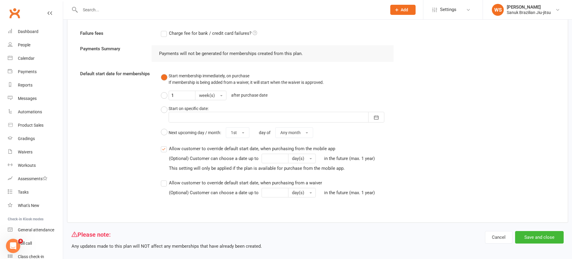
scroll to position [389, 0]
click at [502, 231] on button "Cancel" at bounding box center [498, 237] width 27 height 13
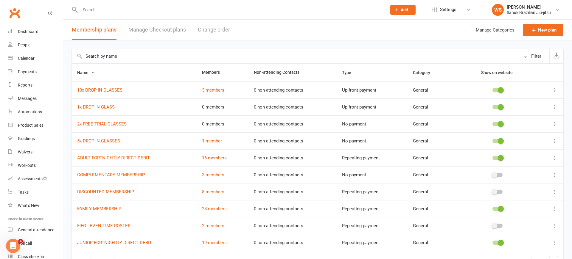
click at [104, 13] on input "text" at bounding box center [230, 10] width 304 height 8
type input "[PERSON_NAME]"
click at [105, 23] on div "[PERSON_NAME]" at bounding box center [101, 26] width 33 height 9
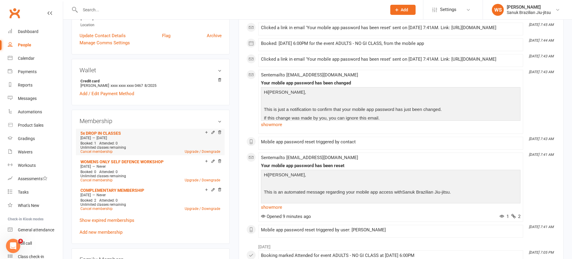
scroll to position [154, 0]
click at [220, 133] on icon at bounding box center [219, 132] width 4 height 4
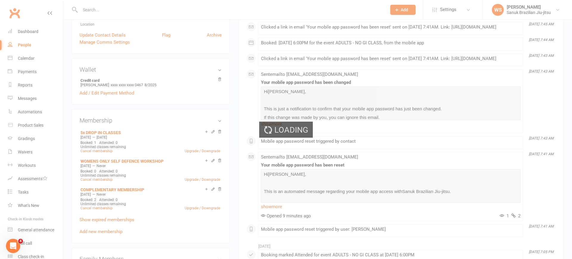
scroll to position [0, 0]
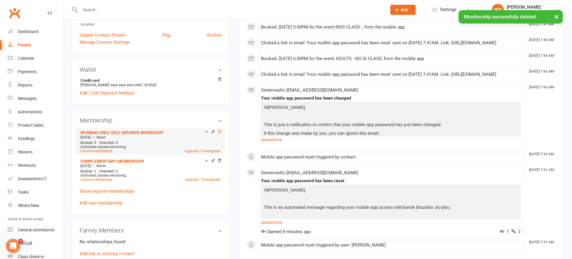
click at [221, 133] on icon at bounding box center [219, 132] width 4 height 4
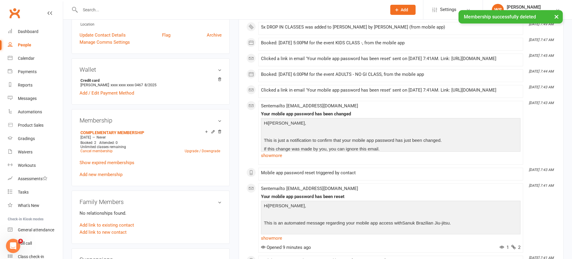
click at [219, 133] on icon at bounding box center [219, 131] width 3 height 3
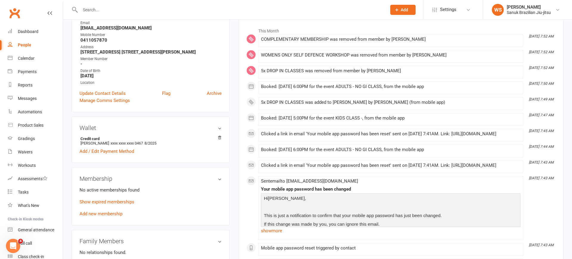
scroll to position [0, 0]
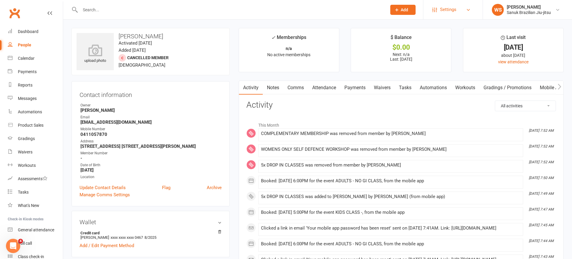
click at [451, 10] on span "Settings" at bounding box center [448, 9] width 16 height 13
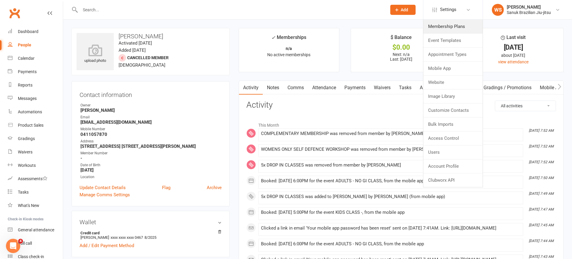
click at [445, 32] on link "Membership Plans" at bounding box center [452, 27] width 59 height 14
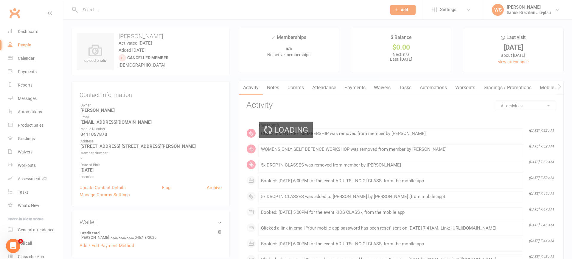
scroll to position [0, 0]
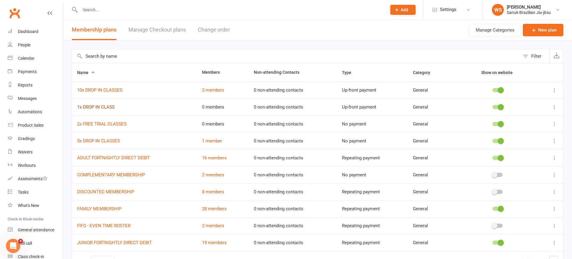
scroll to position [3, 0]
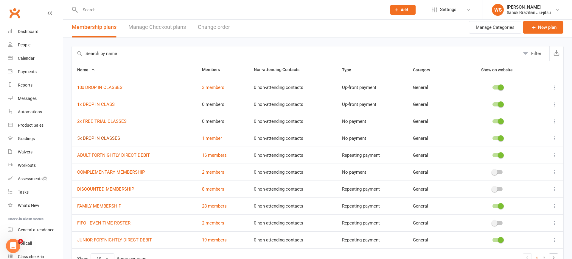
click at [102, 138] on link "5x DROP IN CLASSES" at bounding box center [98, 138] width 43 height 5
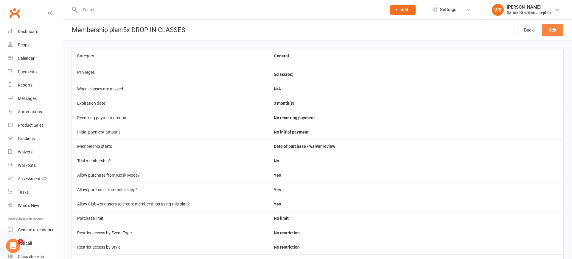
click at [556, 32] on link "Edit" at bounding box center [552, 30] width 21 height 13
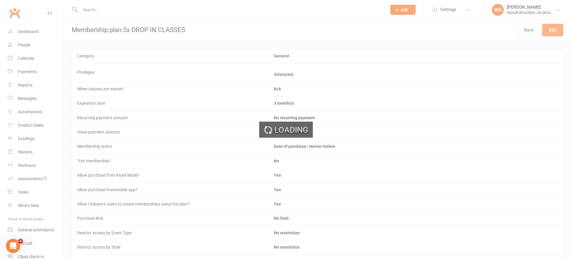
scroll to position [0, 0]
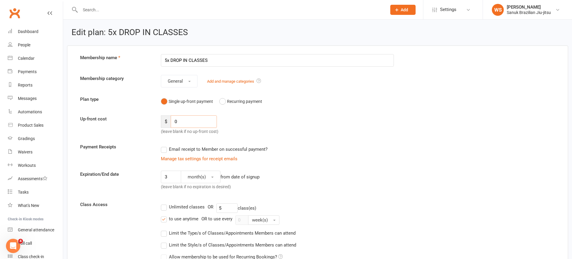
click at [184, 122] on input "0" at bounding box center [194, 122] width 46 height 13
drag, startPoint x: 185, startPoint y: 124, endPoint x: 146, endPoint y: 119, distance: 38.8
click at [171, 119] on input "0" at bounding box center [194, 122] width 46 height 13
type input "115"
type input "115.99"
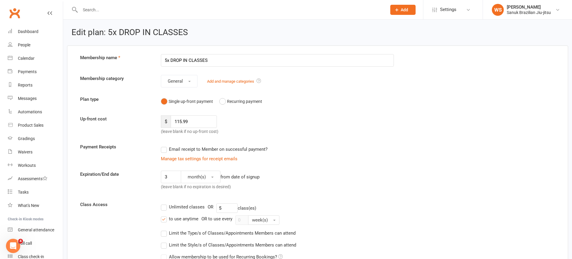
click at [364, 156] on div "Manage tax settings for receipt emails" at bounding box center [277, 158] width 233 height 7
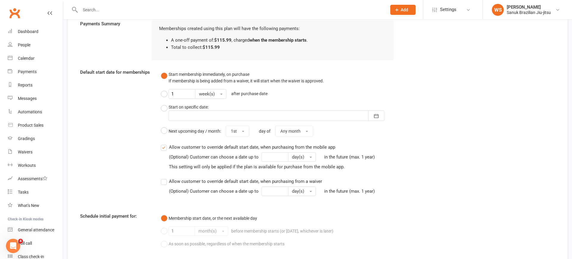
scroll to position [458, 0]
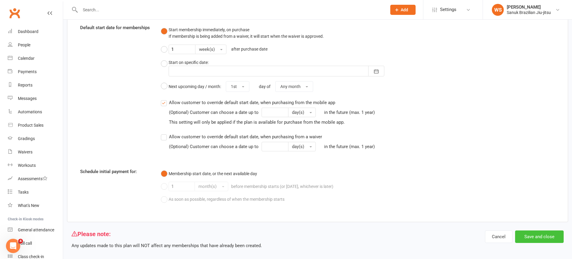
click at [536, 231] on button "Save and close" at bounding box center [539, 237] width 49 height 13
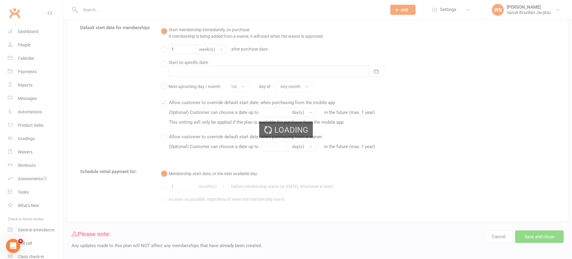
scroll to position [0, 0]
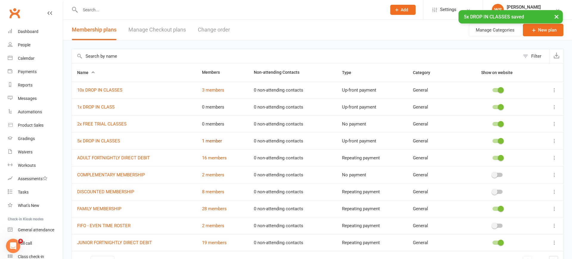
click at [216, 141] on link "1 member" at bounding box center [212, 140] width 20 height 5
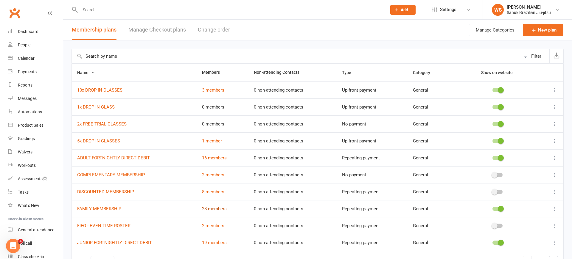
click at [221, 209] on link "28 members" at bounding box center [214, 208] width 25 height 5
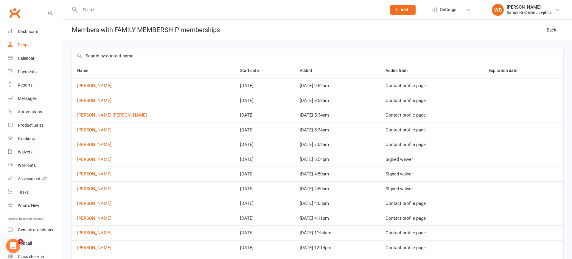
click at [29, 45] on div "People" at bounding box center [24, 45] width 13 height 5
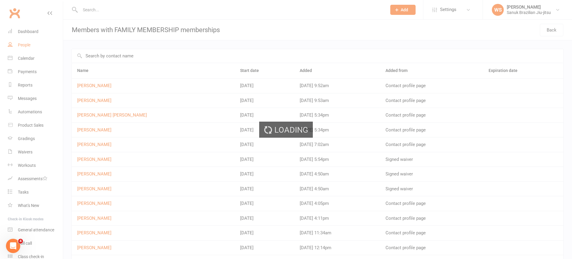
scroll to position [0, 0]
select select "100"
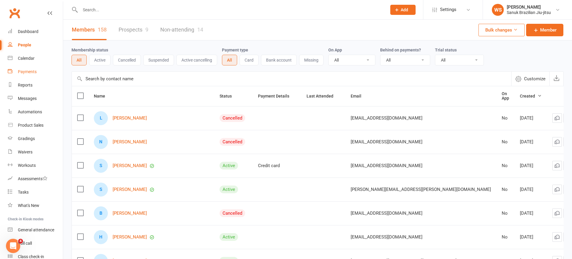
click at [28, 72] on div "Payments" at bounding box center [27, 71] width 19 height 5
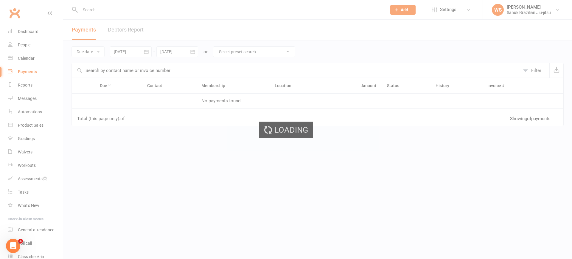
scroll to position [0, 0]
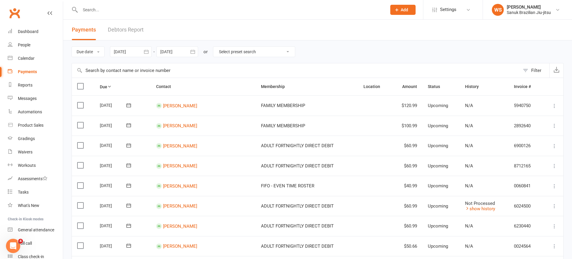
click at [132, 33] on link "Debtors Report" at bounding box center [126, 30] width 36 height 21
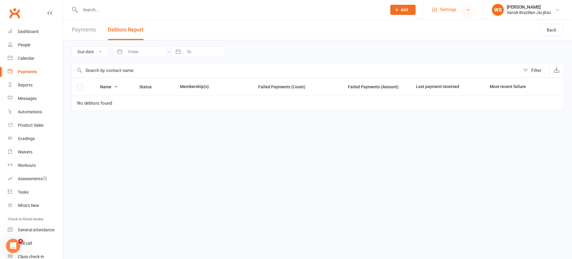
click at [470, 11] on icon at bounding box center [468, 9] width 5 height 5
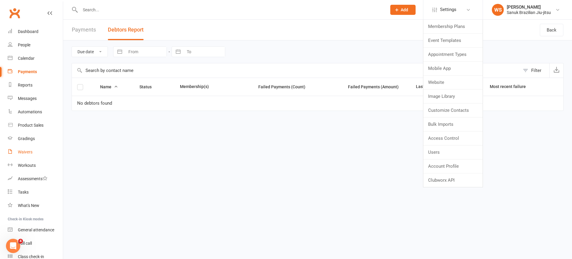
click at [33, 151] on link "Waivers" at bounding box center [35, 152] width 55 height 13
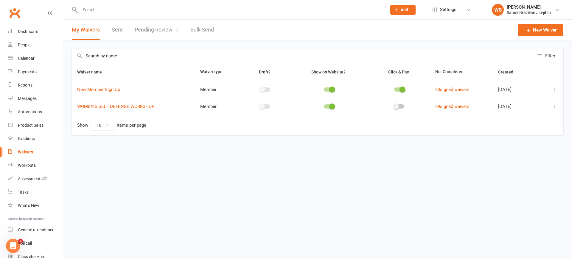
click at [554, 91] on icon at bounding box center [554, 90] width 6 height 6
click at [348, 161] on html "Prospect Member Non-attending contact Class / event Appointment Grading event T…" at bounding box center [286, 80] width 572 height 161
click at [14, 242] on icon "Open Intercom Messenger" at bounding box center [12, 246] width 10 height 10
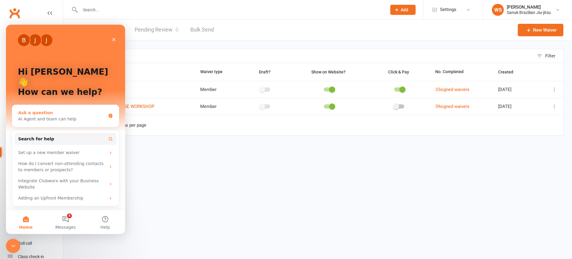
click at [71, 116] on div "AI Agent and team can help" at bounding box center [62, 119] width 88 height 6
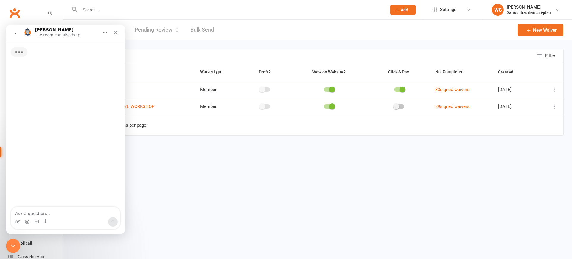
click at [50, 213] on textarea "Ask a question…" at bounding box center [65, 212] width 109 height 10
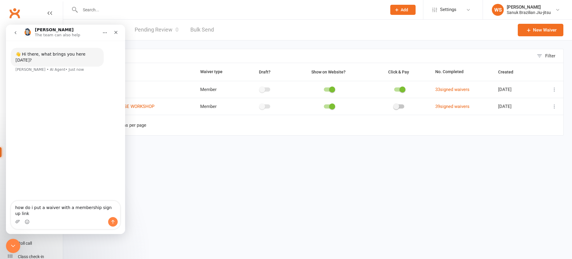
type textarea "how do i put a waiver with a membership sign up link?"
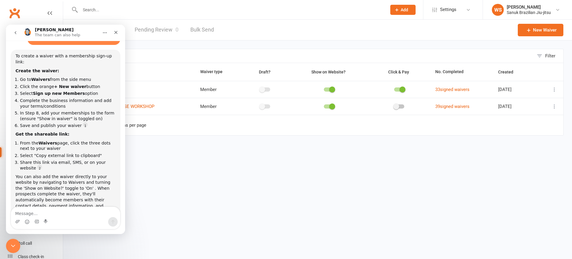
scroll to position [1, 0]
click at [285, 152] on div "Filter Waiver name Waiver type Draft? Show on Website? Click & Pay No. Complete…" at bounding box center [317, 96] width 509 height 112
click at [183, 58] on input "text" at bounding box center [303, 56] width 462 height 14
click at [18, 33] on button "go back" at bounding box center [15, 32] width 11 height 11
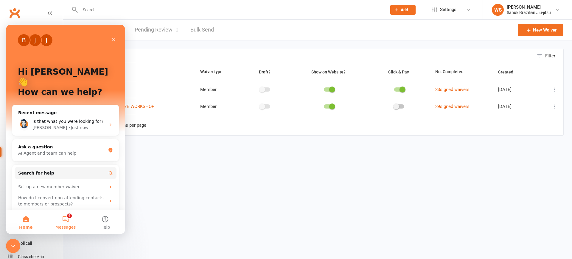
click at [68, 222] on button "4 Messages" at bounding box center [66, 223] width 40 height 24
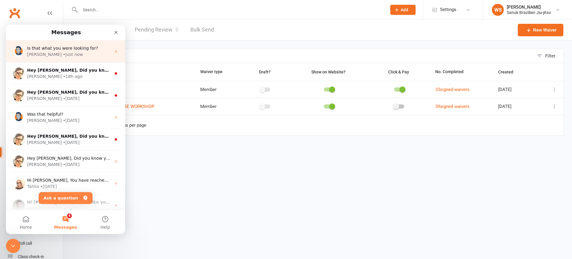
click at [89, 50] on span "Is that what you were looking for?" at bounding box center [62, 48] width 71 height 5
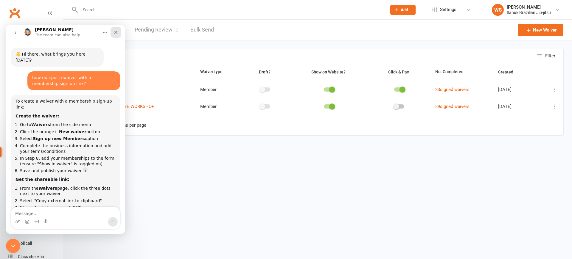
scroll to position [65, 0]
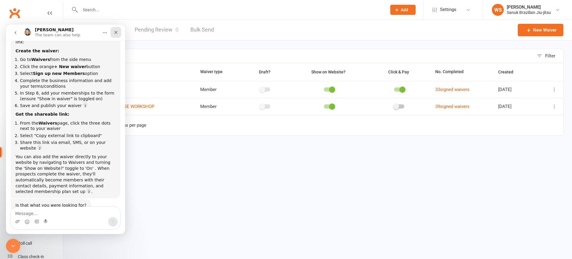
click at [117, 35] on div "Close" at bounding box center [115, 32] width 11 height 11
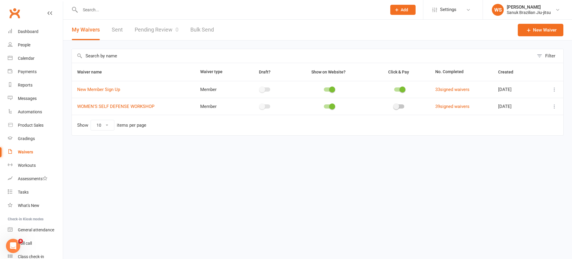
scroll to position [65, 0]
click at [95, 89] on link "New Member Sign Up" at bounding box center [98, 89] width 43 height 5
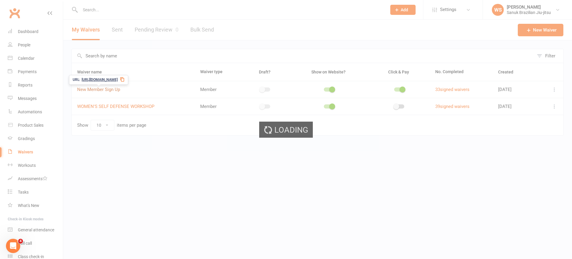
select select "bank_account"
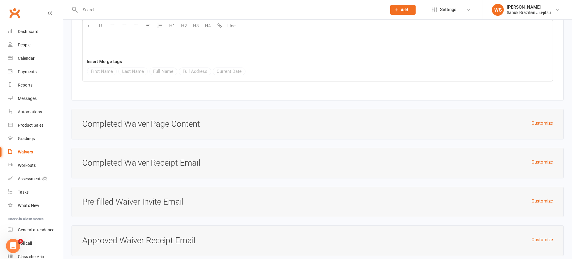
scroll to position [2585, 0]
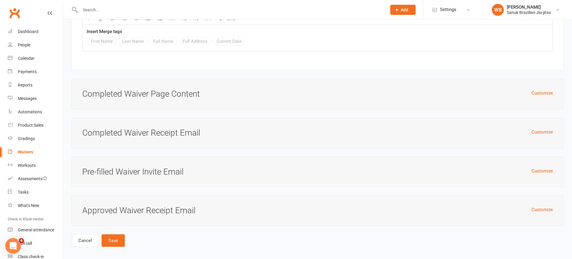
click at [15, 247] on icon "Open Intercom Messenger" at bounding box center [12, 246] width 10 height 10
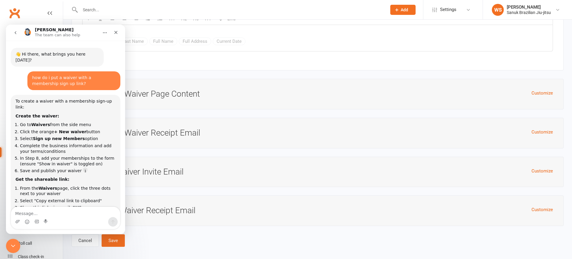
scroll to position [65, 0]
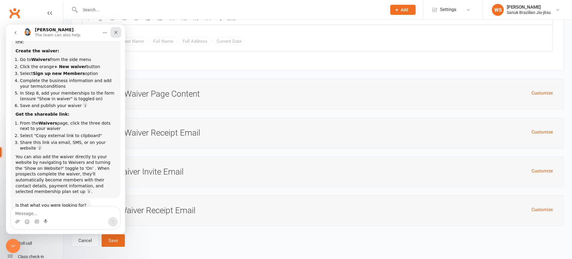
click at [116, 36] on div "Close" at bounding box center [115, 32] width 11 height 11
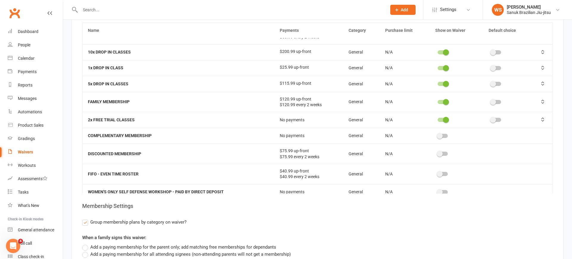
scroll to position [27, 0]
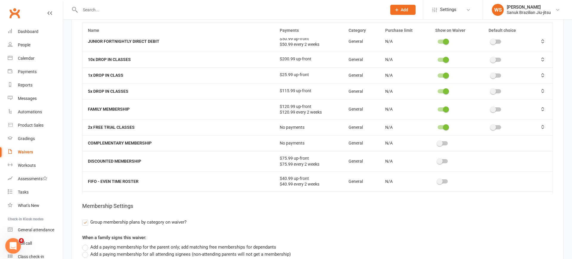
click at [12, 246] on icon "Open Intercom Messenger" at bounding box center [12, 245] width 4 height 5
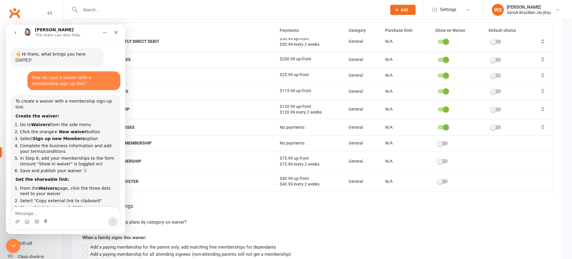
scroll to position [65, 0]
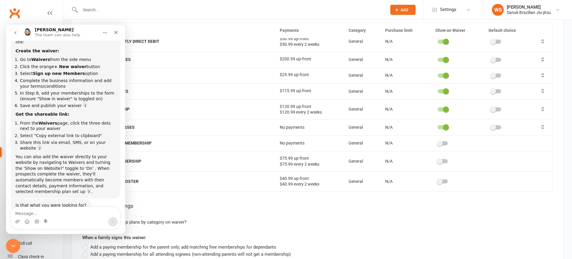
click at [310, 211] on div "Name Payments Category Purchase limit Show on Waiver Default choice ADULT FORTN…" at bounding box center [317, 146] width 470 height 247
click at [117, 32] on icon "Close" at bounding box center [115, 32] width 5 height 5
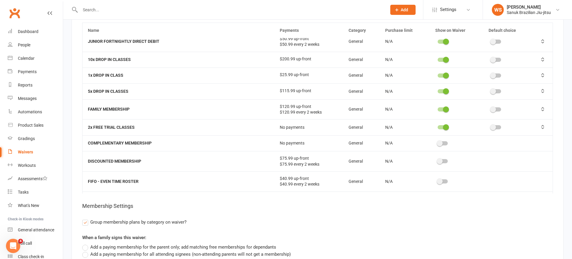
click at [29, 153] on div "Waivers" at bounding box center [25, 152] width 15 height 5
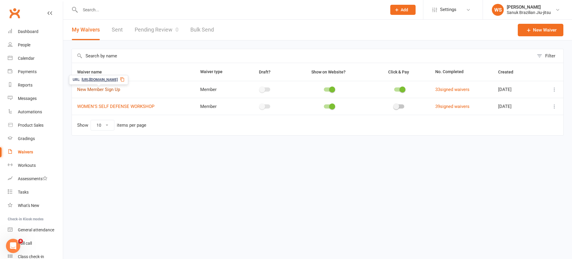
click at [113, 90] on link "New Member Sign Up" at bounding box center [98, 89] width 43 height 5
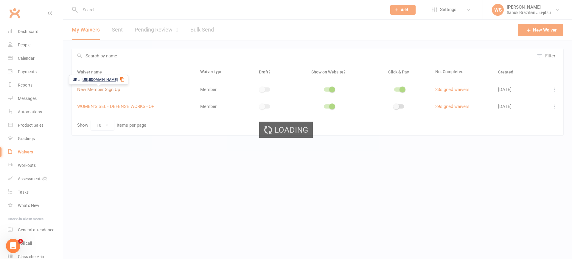
select select "bank_account"
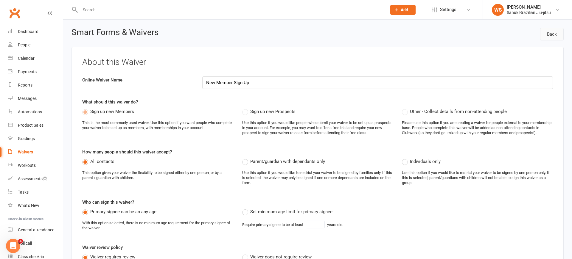
click at [544, 37] on link "Back" at bounding box center [552, 34] width 24 height 13
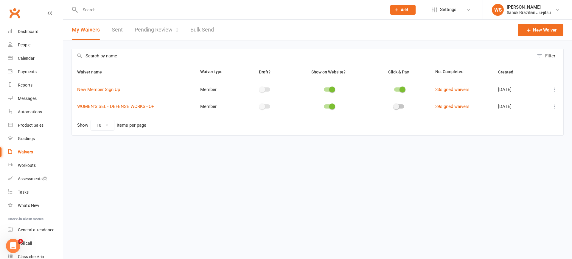
click at [556, 90] on icon at bounding box center [554, 90] width 6 height 6
click at [529, 125] on link "Copy external link to clipboard" at bounding box center [522, 125] width 70 height 12
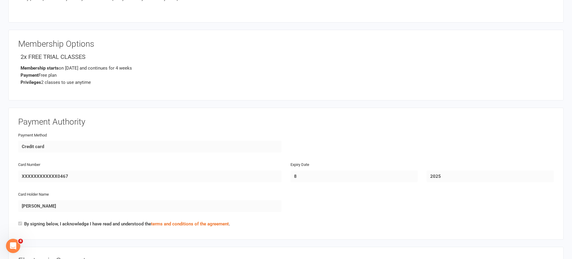
scroll to position [663, 0]
